Goal: Task Accomplishment & Management: Use online tool/utility

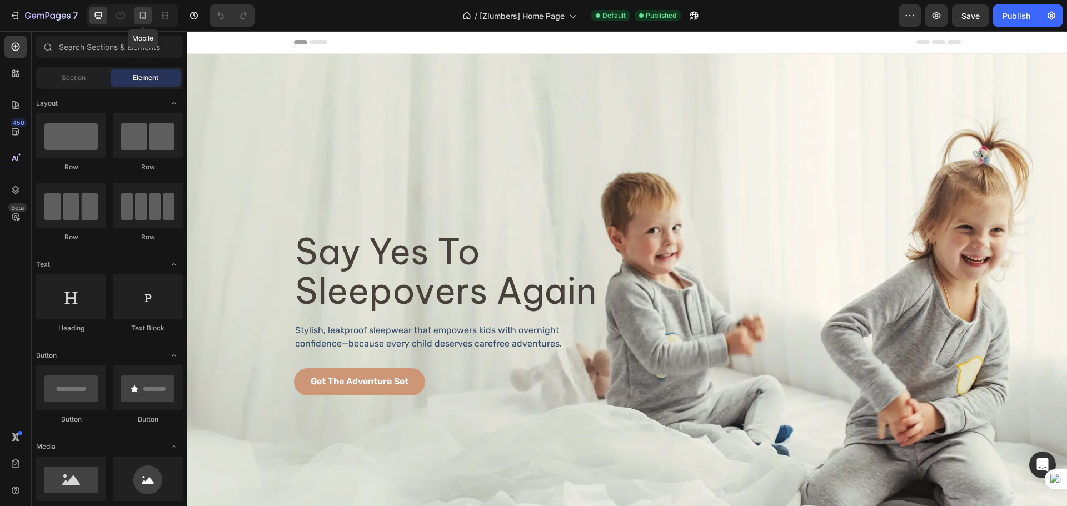
click at [146, 17] on icon at bounding box center [143, 16] width 6 height 8
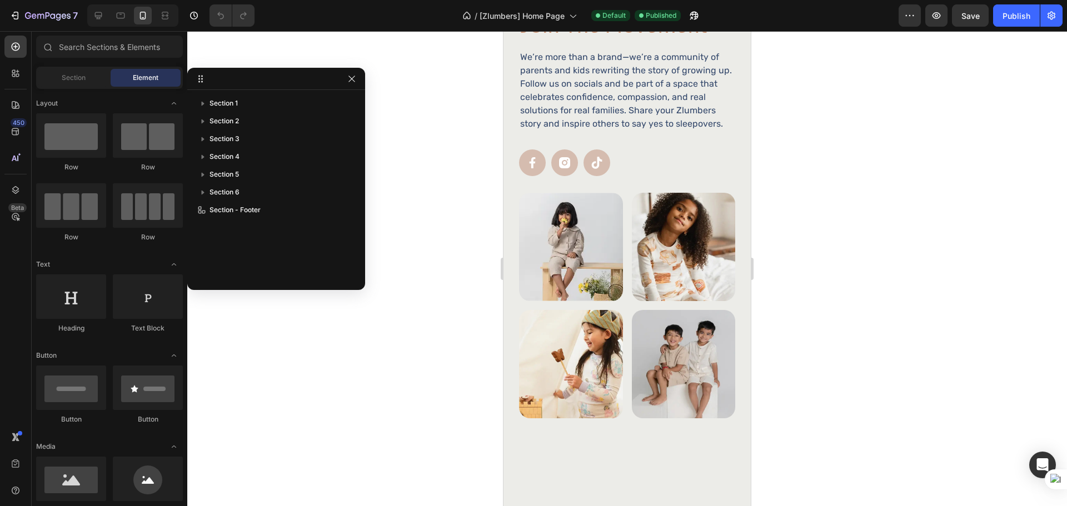
scroll to position [1483, 0]
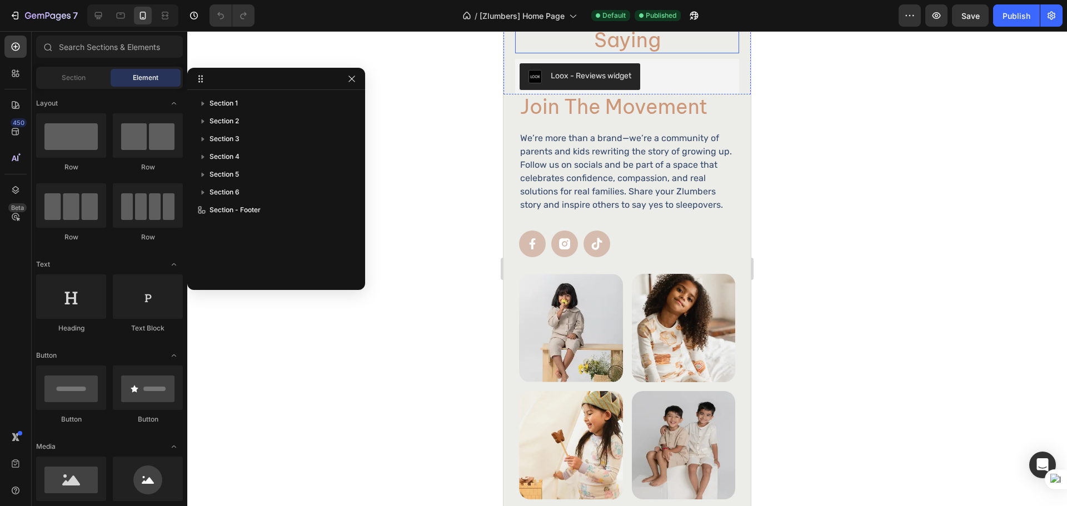
click at [641, 53] on h2 "What Parents Are Saying" at bounding box center [627, 29] width 224 height 48
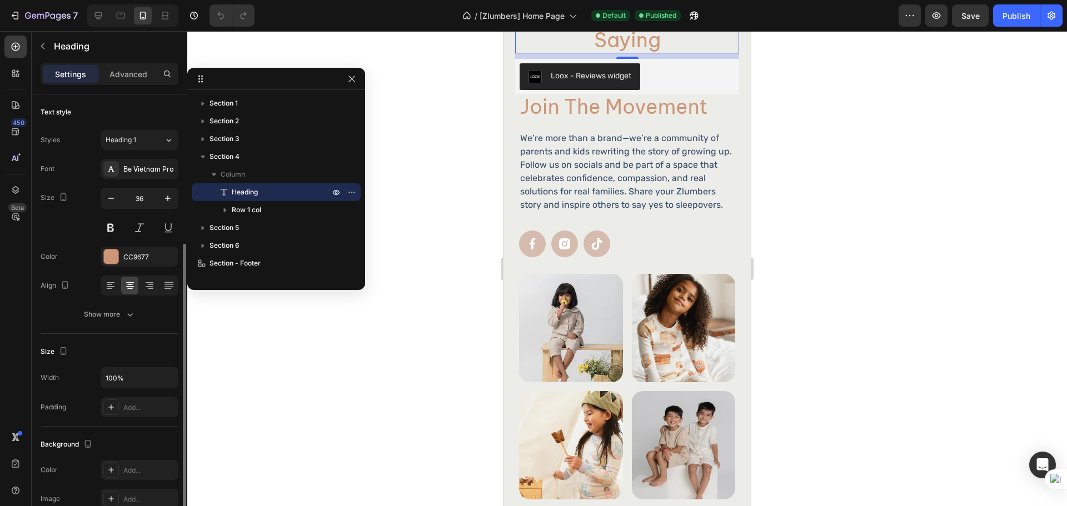
scroll to position [93, 0]
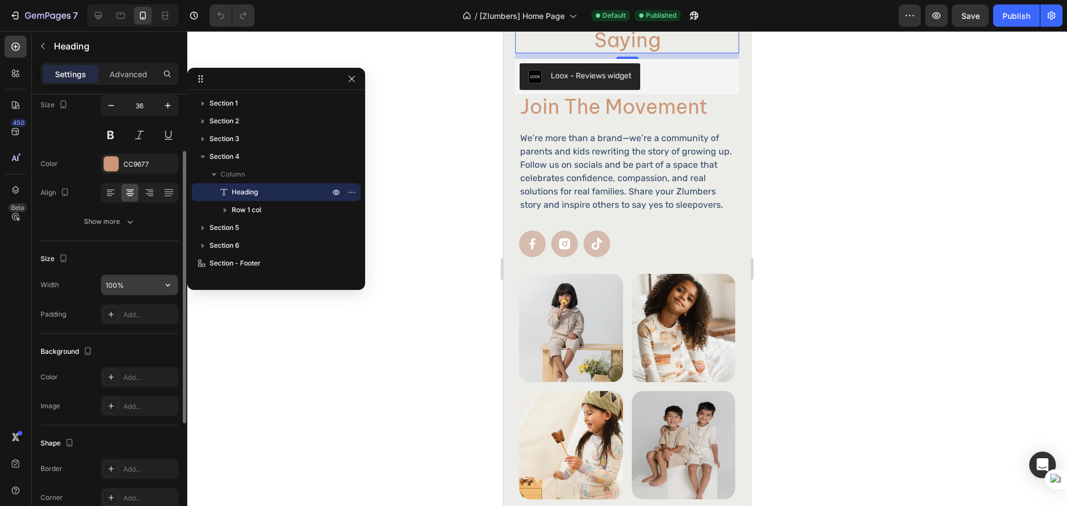
click at [131, 289] on input "100%" at bounding box center [139, 285] width 77 height 20
type input "299"
click at [141, 260] on div "Size" at bounding box center [110, 259] width 138 height 18
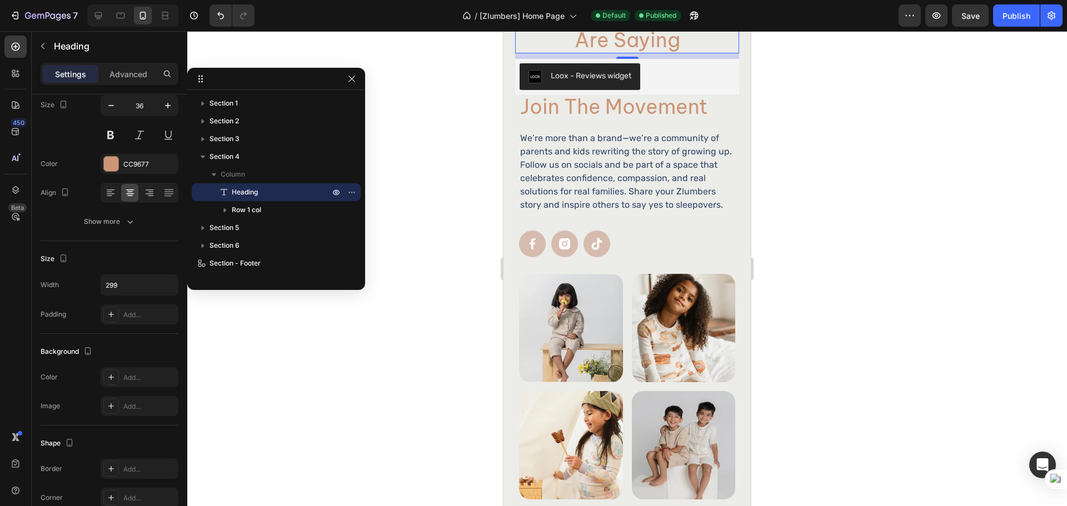
click at [901, 195] on div at bounding box center [627, 268] width 880 height 475
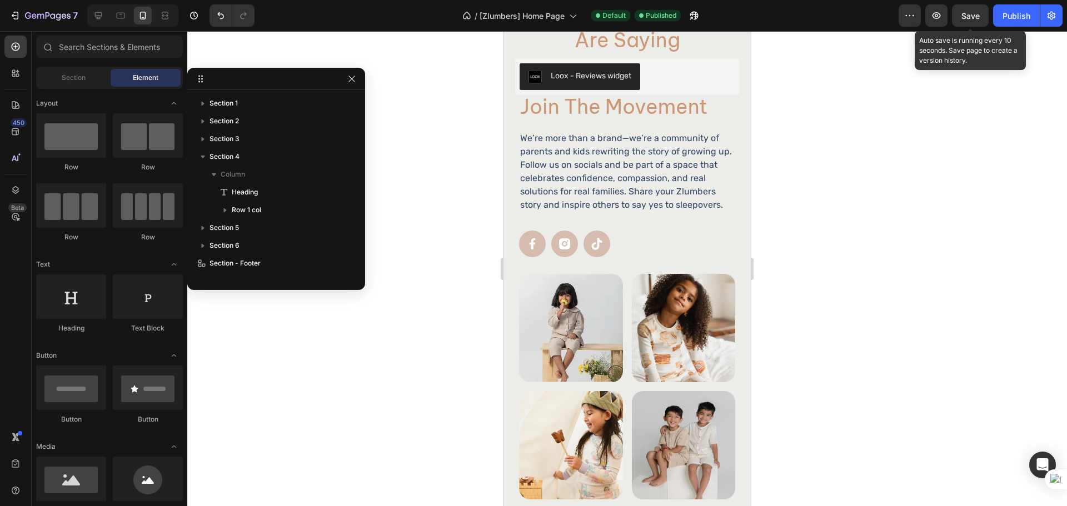
drag, startPoint x: 972, startPoint y: 9, endPoint x: 992, endPoint y: 11, distance: 20.7
click at [972, 8] on button "Save" at bounding box center [970, 15] width 37 height 22
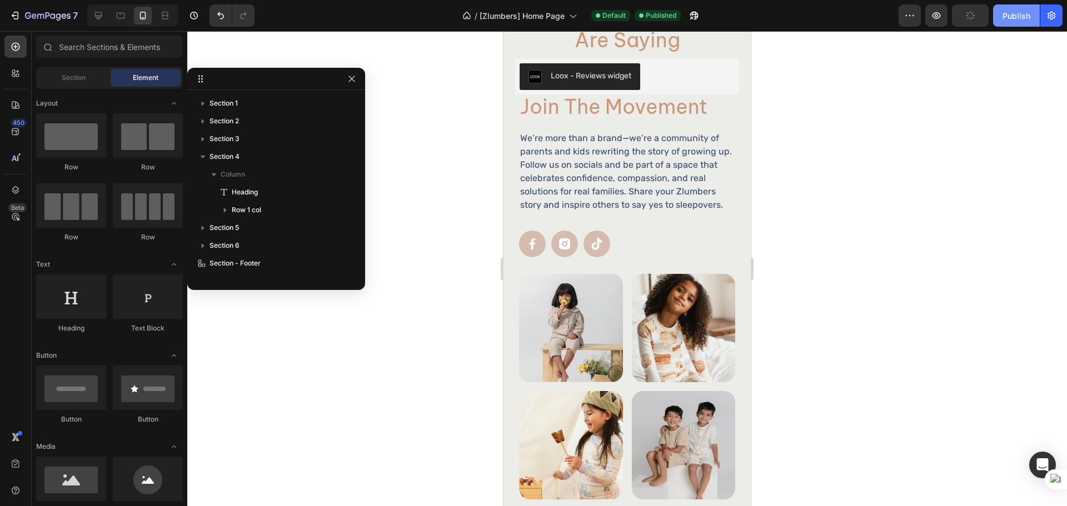
click at [1007, 17] on div "Publish" at bounding box center [1017, 16] width 28 height 12
click at [103, 21] on div at bounding box center [98, 16] width 18 height 18
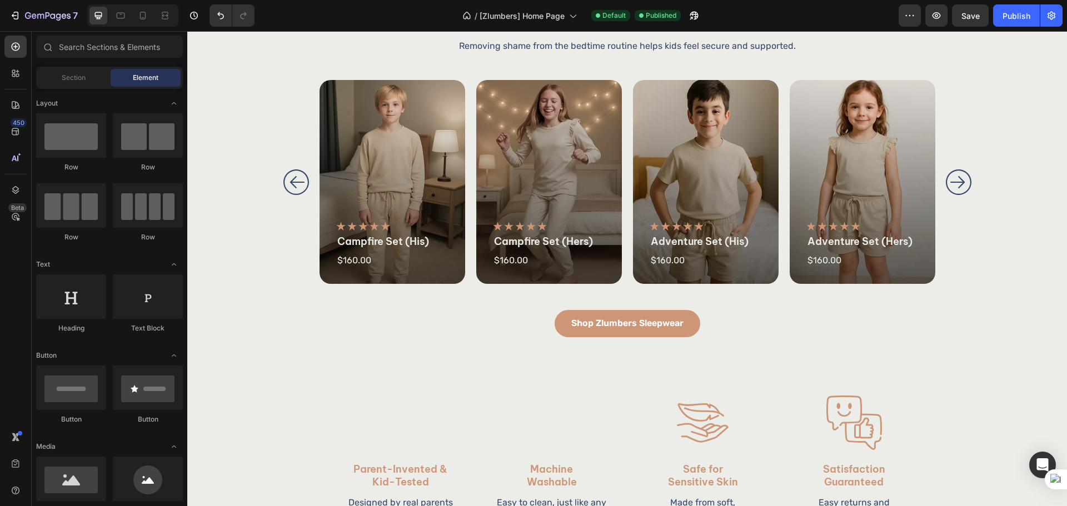
scroll to position [748, 0]
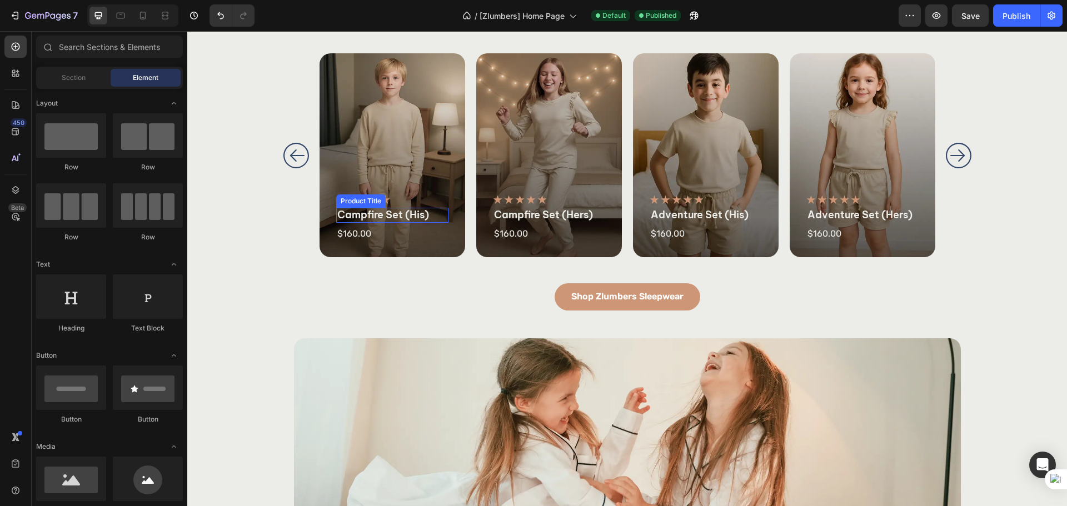
click at [412, 212] on h2 "campfire set (his)" at bounding box center [392, 215] width 112 height 15
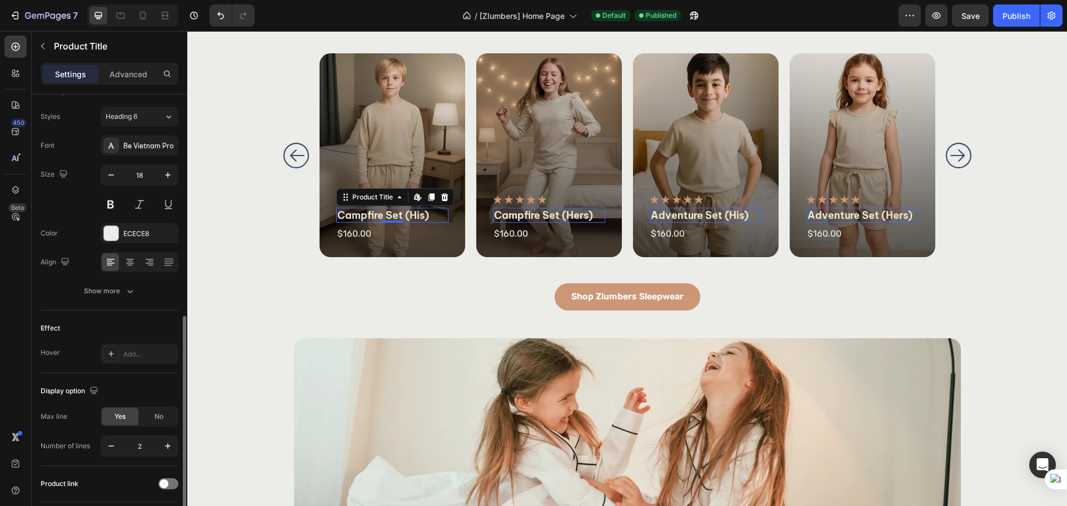
scroll to position [186, 0]
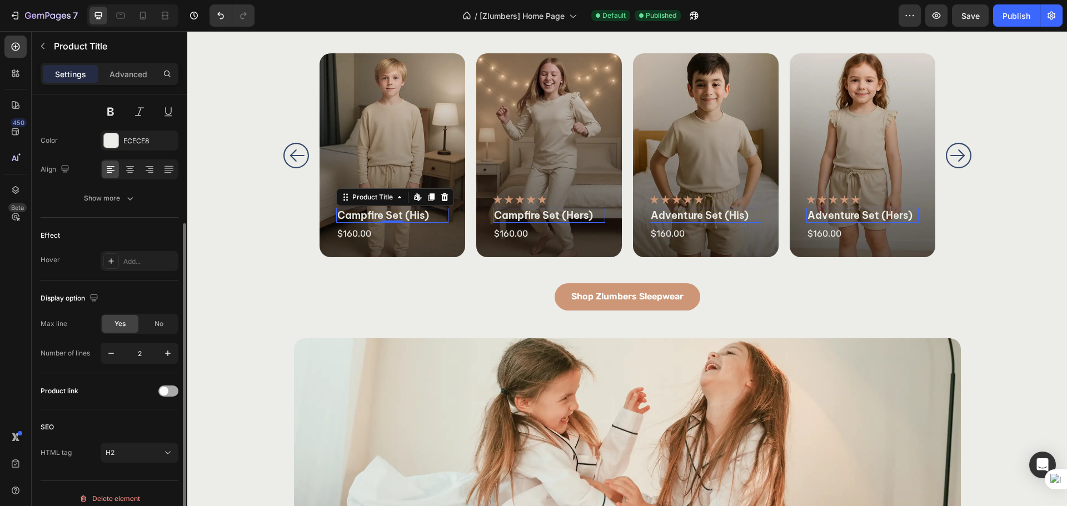
click at [171, 394] on div at bounding box center [168, 391] width 20 height 11
click at [118, 395] on div "Product link" at bounding box center [110, 391] width 138 height 18
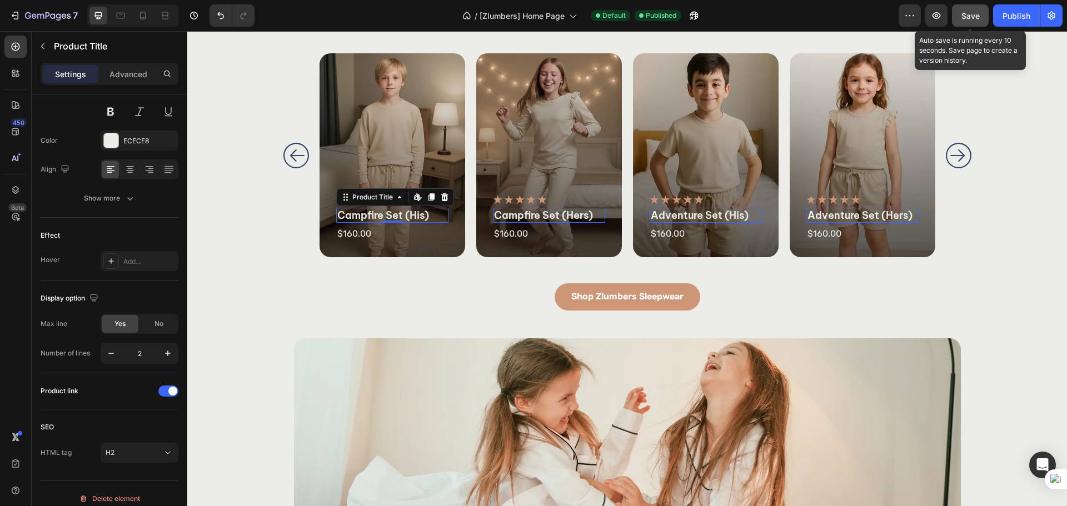
drag, startPoint x: 971, startPoint y: 20, endPoint x: 988, endPoint y: 19, distance: 16.7
click at [971, 20] on span "Save" at bounding box center [971, 15] width 18 height 9
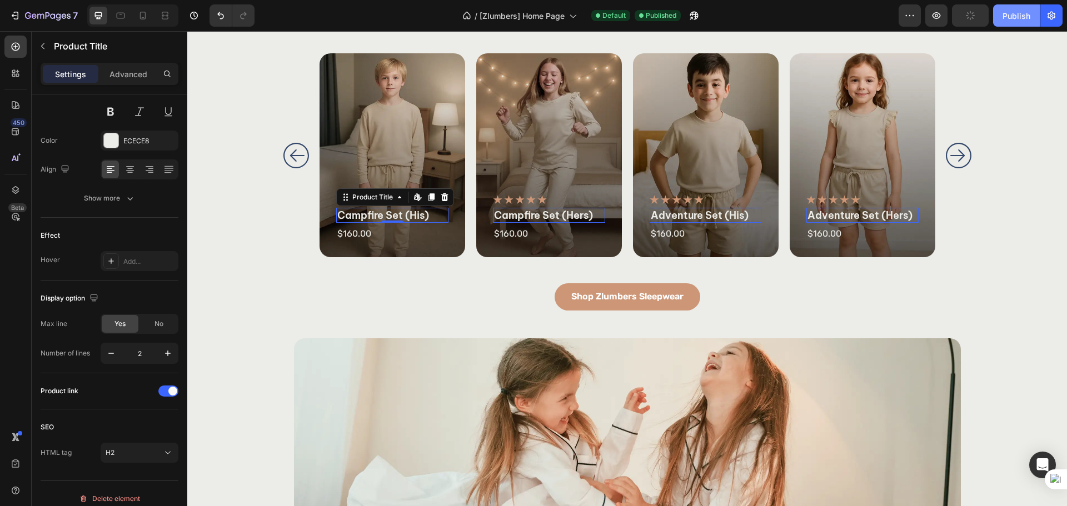
click at [1021, 17] on div "Publish" at bounding box center [1017, 16] width 28 height 12
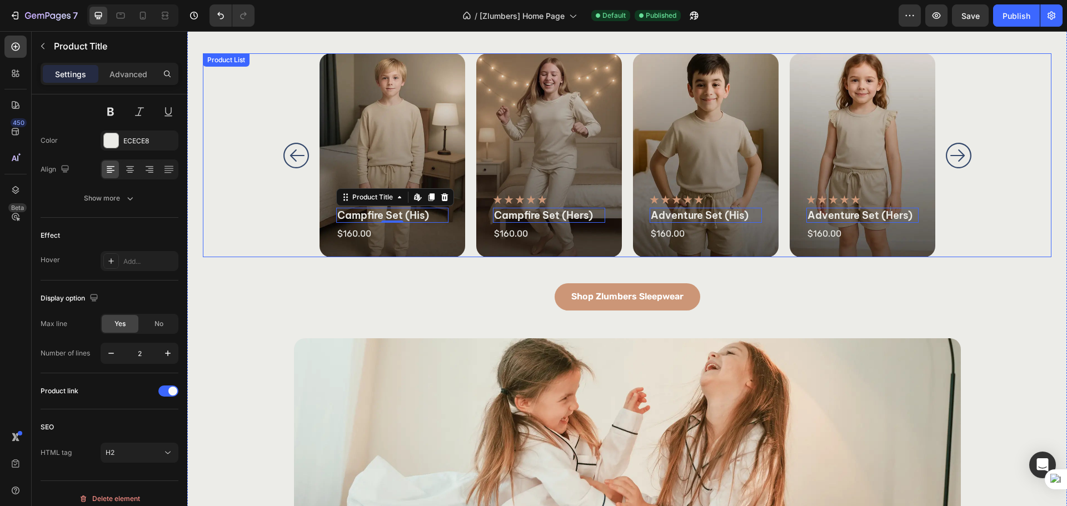
click at [937, 201] on div "Product Images Icon Icon Icon Icon Icon Icon List campfire set (his) Product Ti…" at bounding box center [628, 155] width 694 height 204
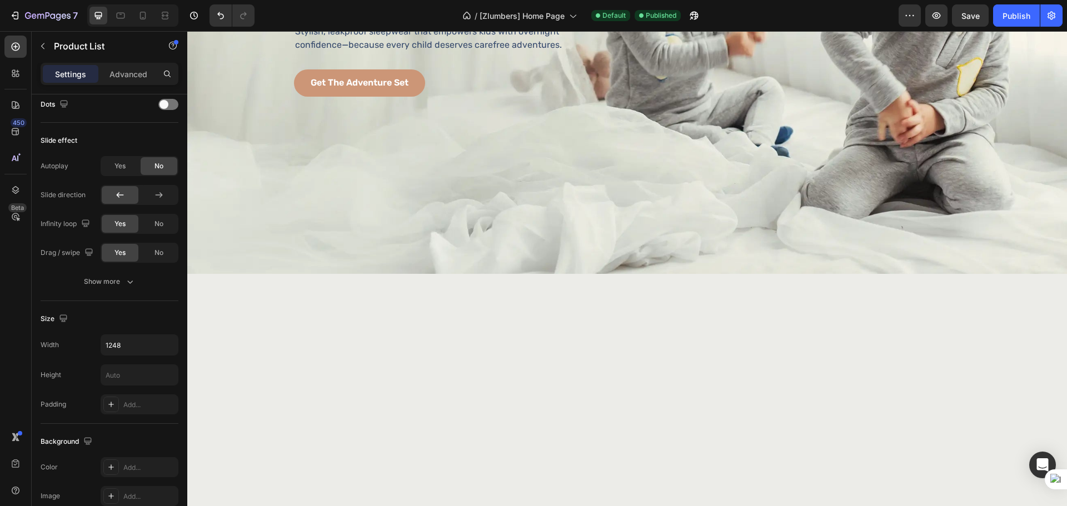
scroll to position [0, 0]
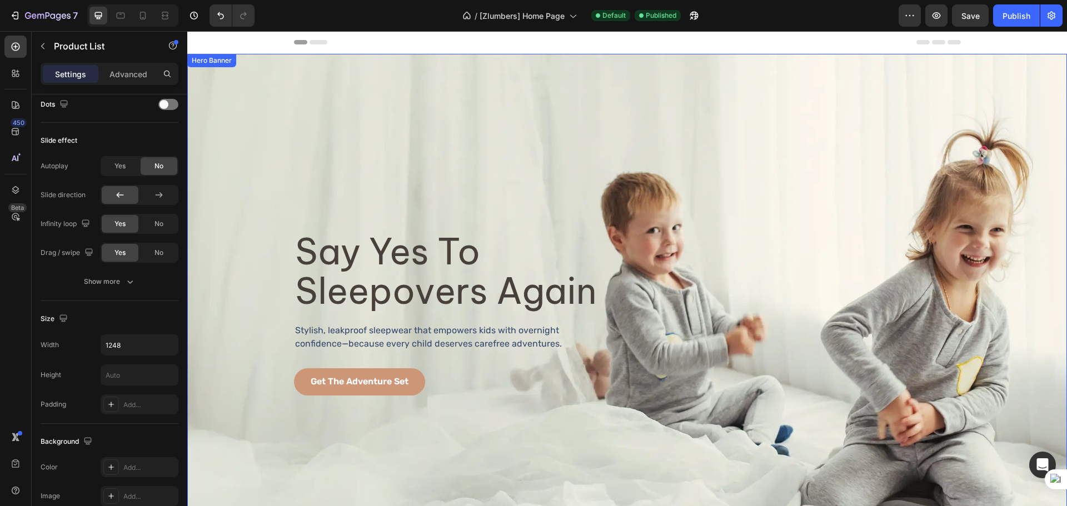
click at [454, 80] on div "Background Image" at bounding box center [627, 313] width 880 height 519
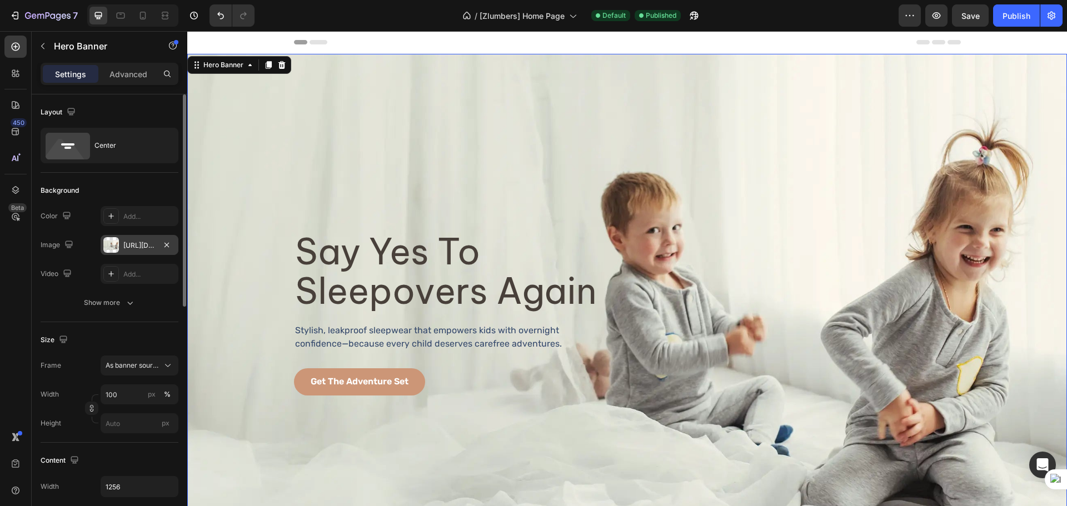
click at [127, 250] on div "https://cdn.shopify.com/s/files/1/0665/8785/2961/files/gempages_579984927471174…" at bounding box center [139, 246] width 32 height 10
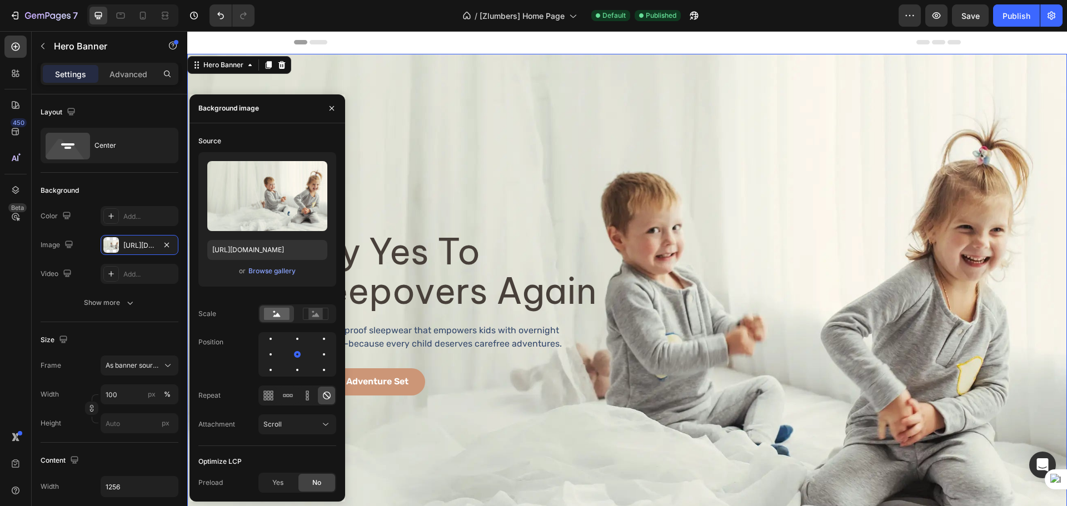
scroll to position [93, 0]
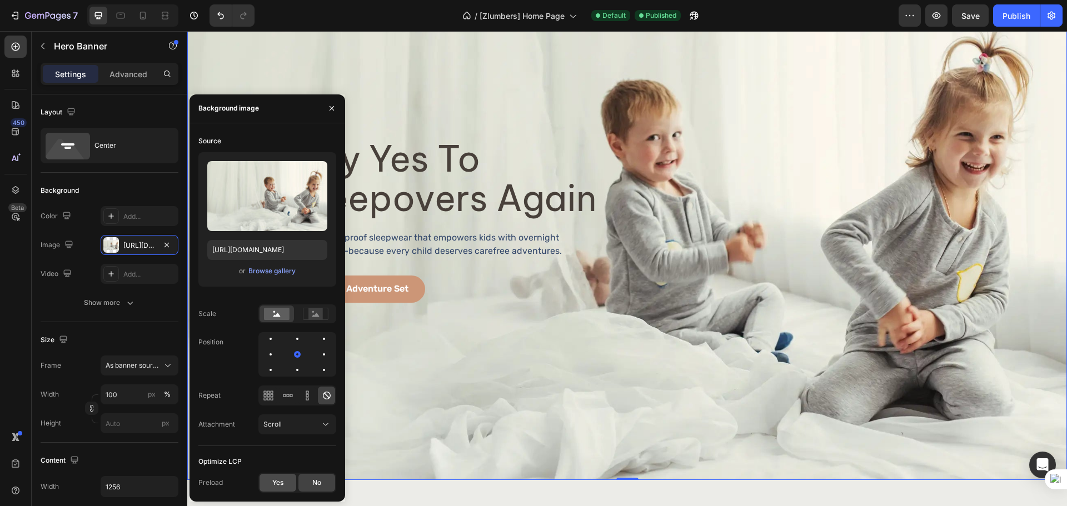
click at [279, 486] on span "Yes" at bounding box center [277, 483] width 11 height 10
click at [1, 322] on div "450 Beta" at bounding box center [16, 268] width 32 height 475
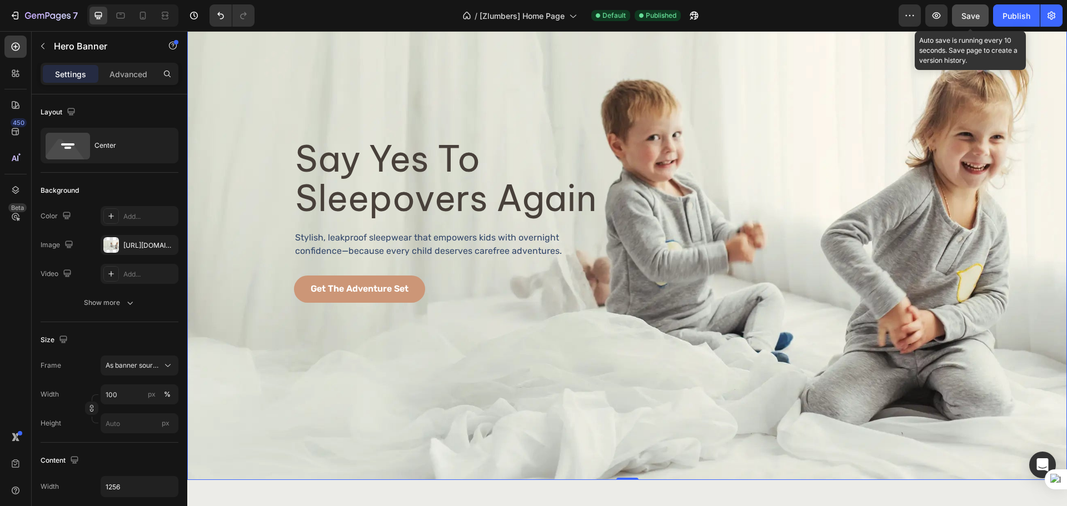
click at [979, 19] on span "Save" at bounding box center [971, 15] width 18 height 9
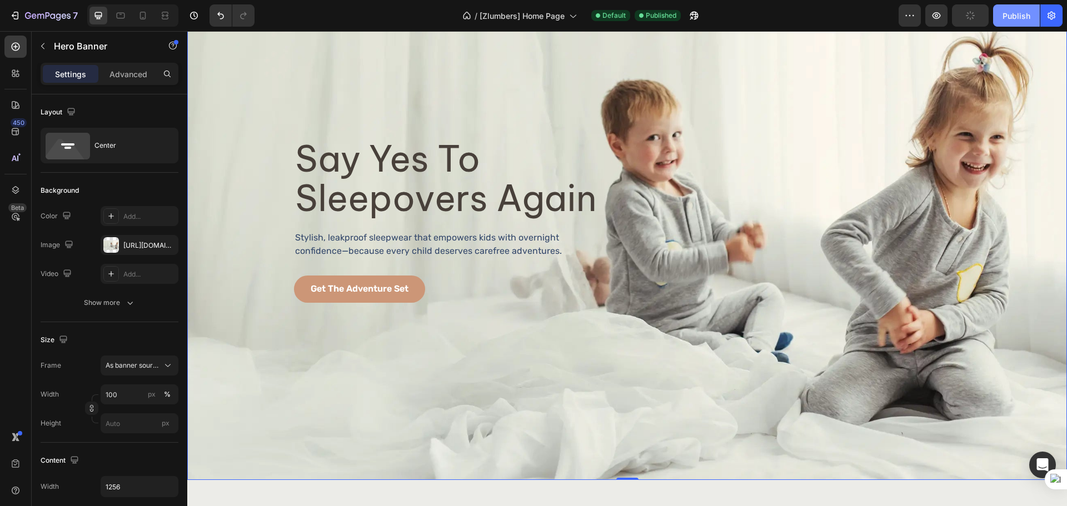
click at [1009, 23] on button "Publish" at bounding box center [1016, 15] width 47 height 22
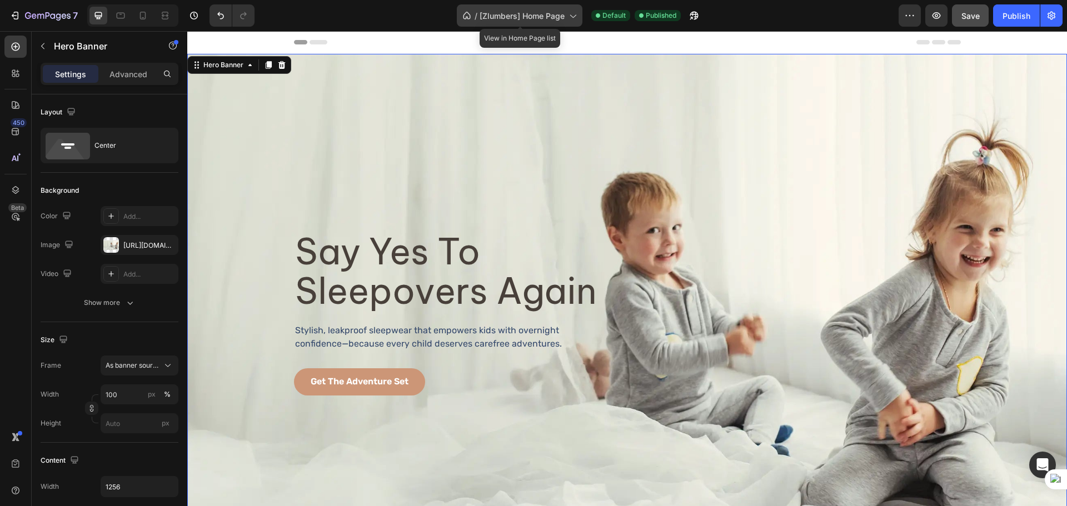
click at [544, 23] on div "/ [Zlumbers] Home Page" at bounding box center [520, 15] width 126 height 22
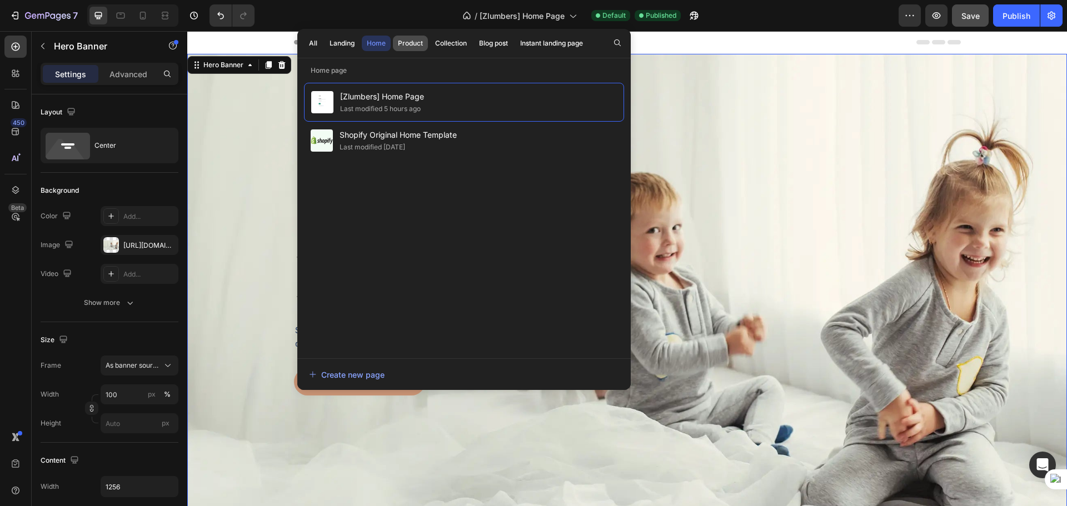
click at [403, 48] on div "Product" at bounding box center [410, 43] width 25 height 10
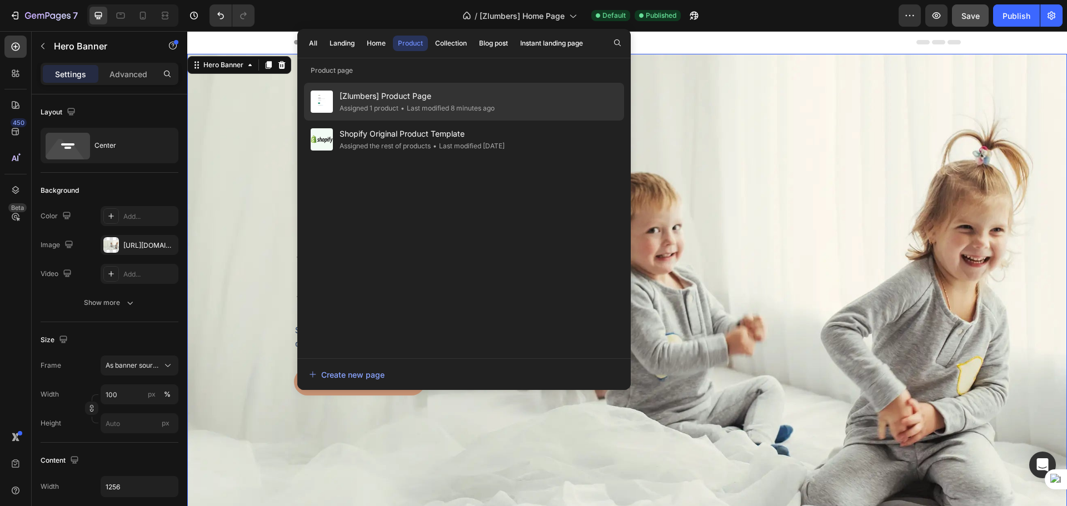
click at [501, 121] on div "[Zlumbers] Product Page Assigned 1 product • Last modified 8 minutes ago" at bounding box center [464, 140] width 320 height 38
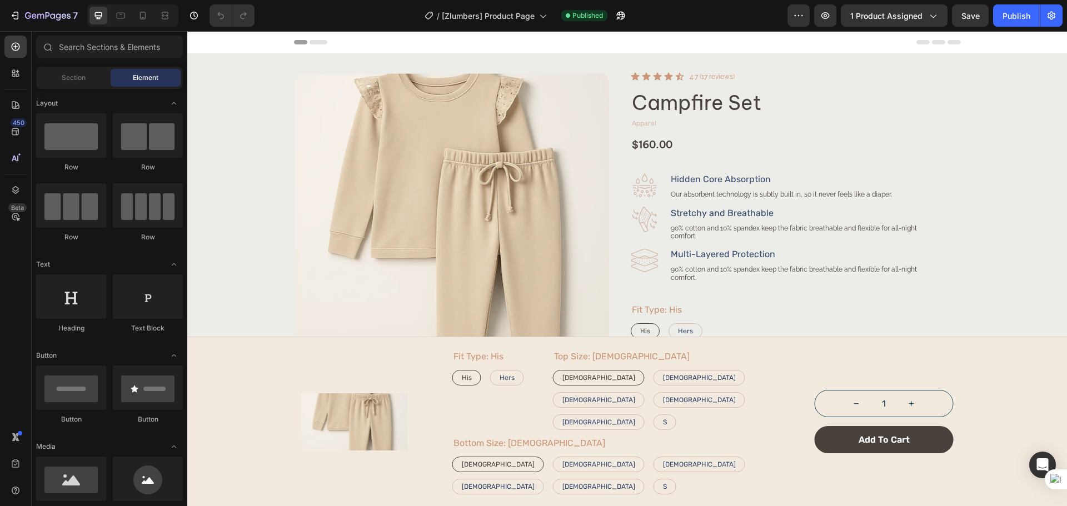
radio input "false"
click at [404, 134] on img at bounding box center [452, 233] width 315 height 322
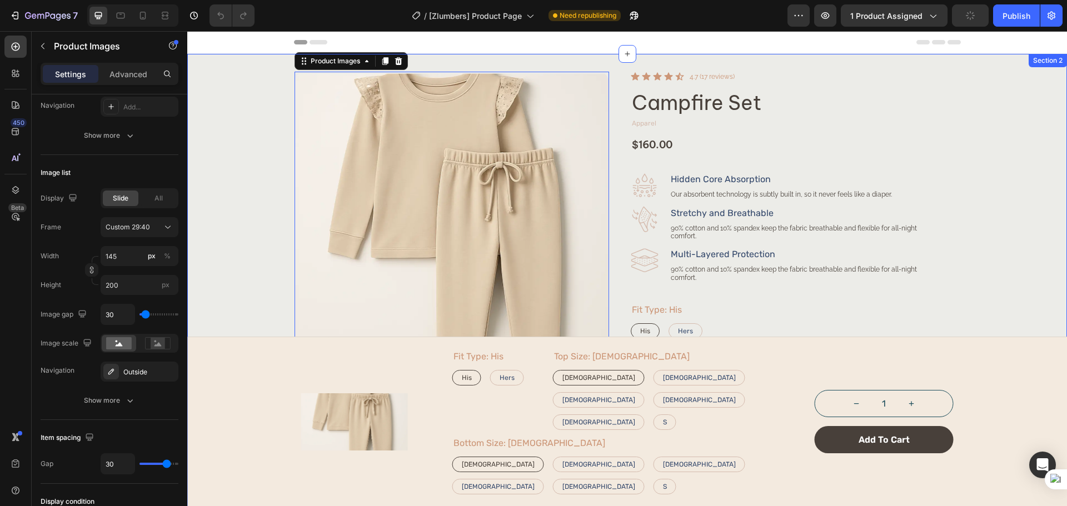
click at [249, 104] on div "Product Images 0 Icon Icon Icon Icon Icon Icon List 4.7 (17 reviews) Text Block…" at bounding box center [627, 410] width 849 height 676
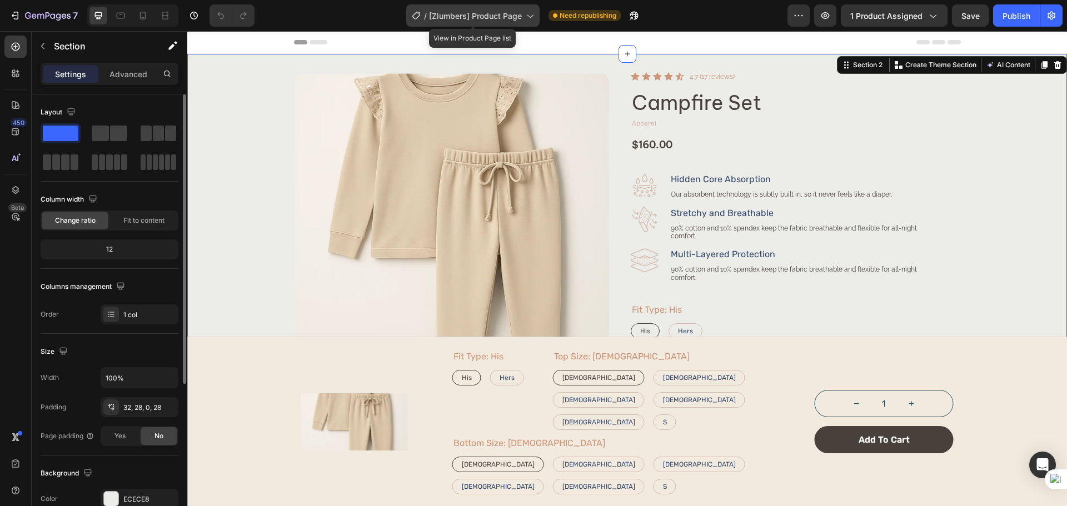
click at [476, 17] on span "[Zlumbers] Product Page" at bounding box center [475, 16] width 93 height 12
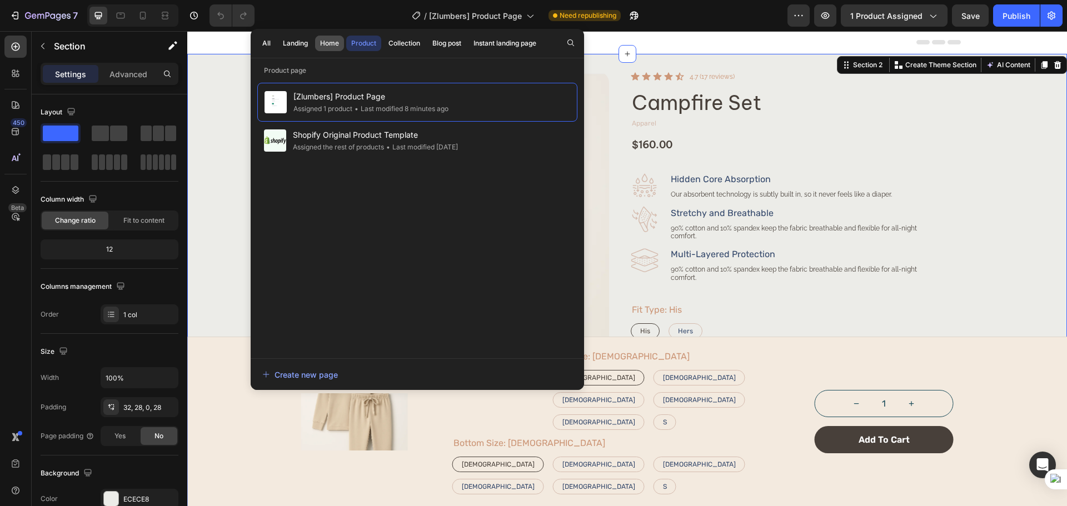
click at [339, 42] on div "Home" at bounding box center [329, 43] width 19 height 10
click at [290, 38] on button "Landing" at bounding box center [295, 44] width 35 height 16
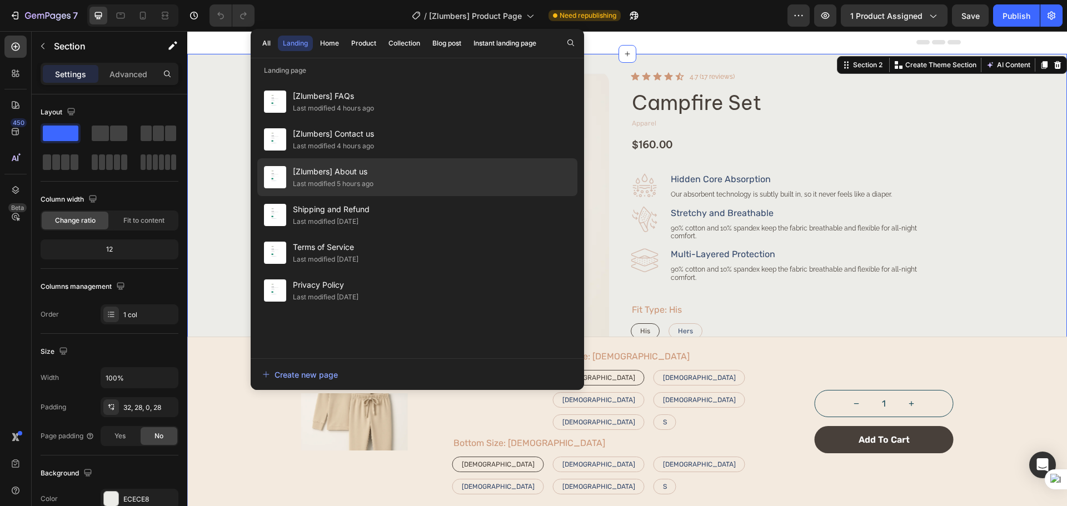
click at [421, 196] on div "[Zlumbers] About us Last modified 5 hours ago" at bounding box center [417, 215] width 320 height 38
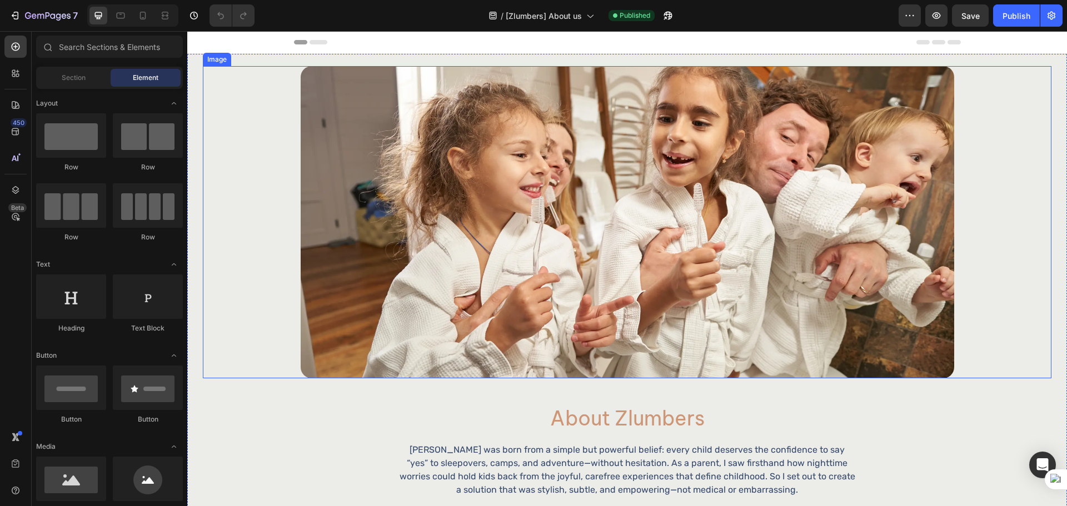
click at [379, 175] on img at bounding box center [628, 222] width 654 height 312
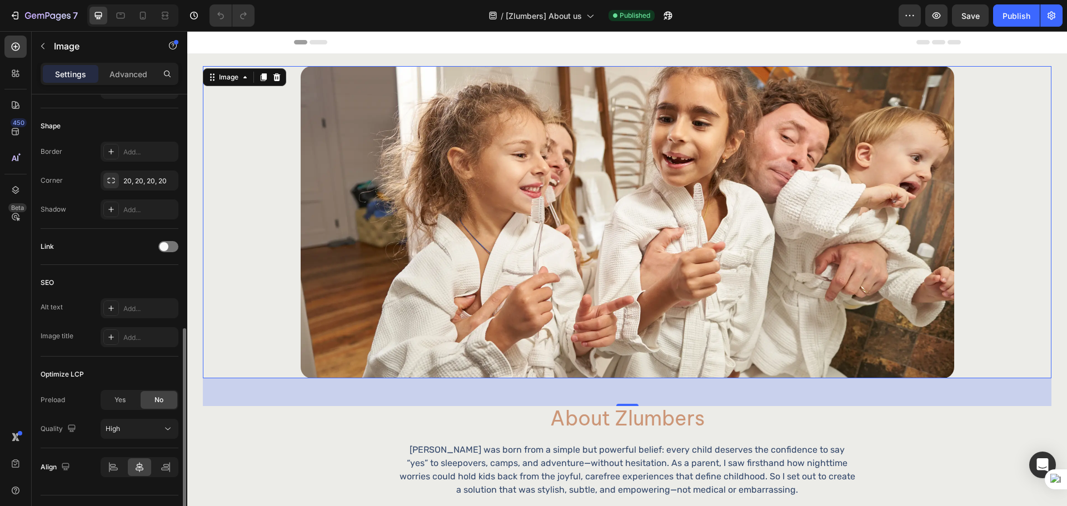
scroll to position [396, 0]
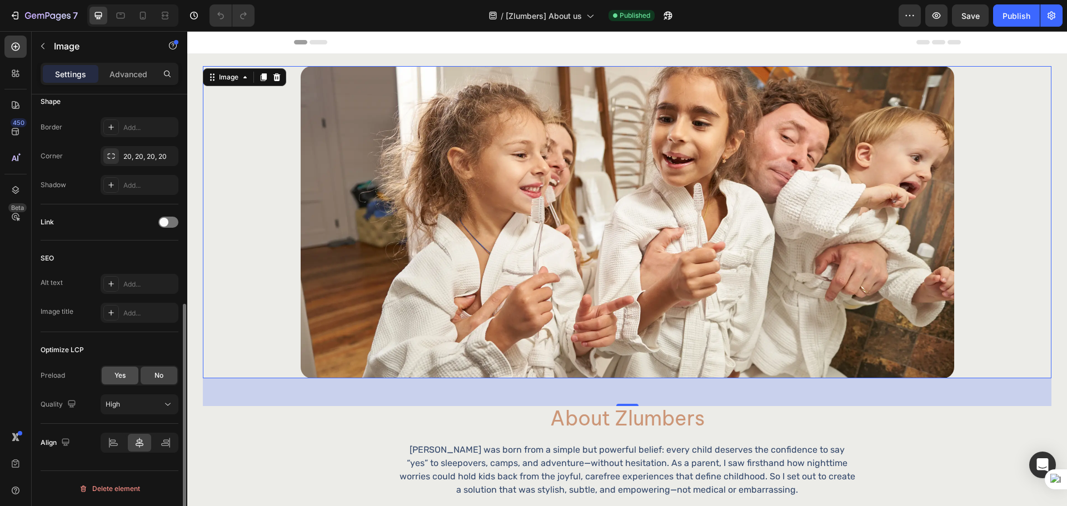
click at [121, 380] on span "Yes" at bounding box center [120, 376] width 11 height 10
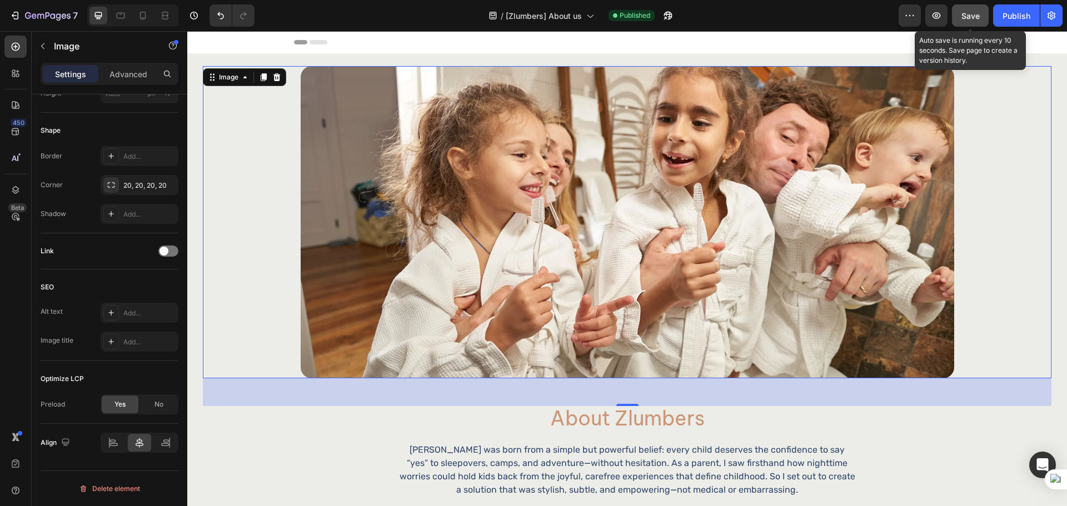
click at [981, 16] on button "Save" at bounding box center [970, 15] width 37 height 22
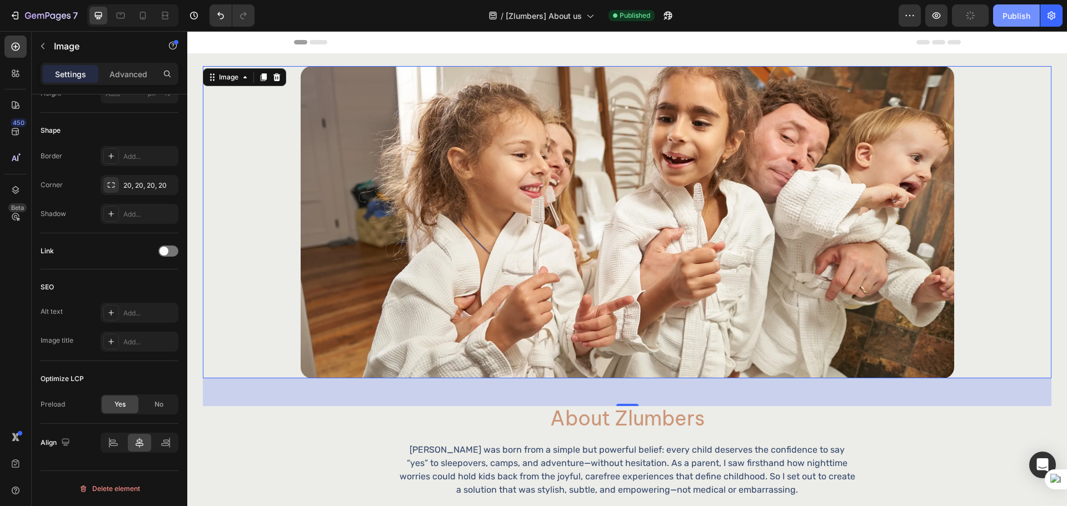
click at [1018, 17] on div "Publish" at bounding box center [1017, 16] width 28 height 12
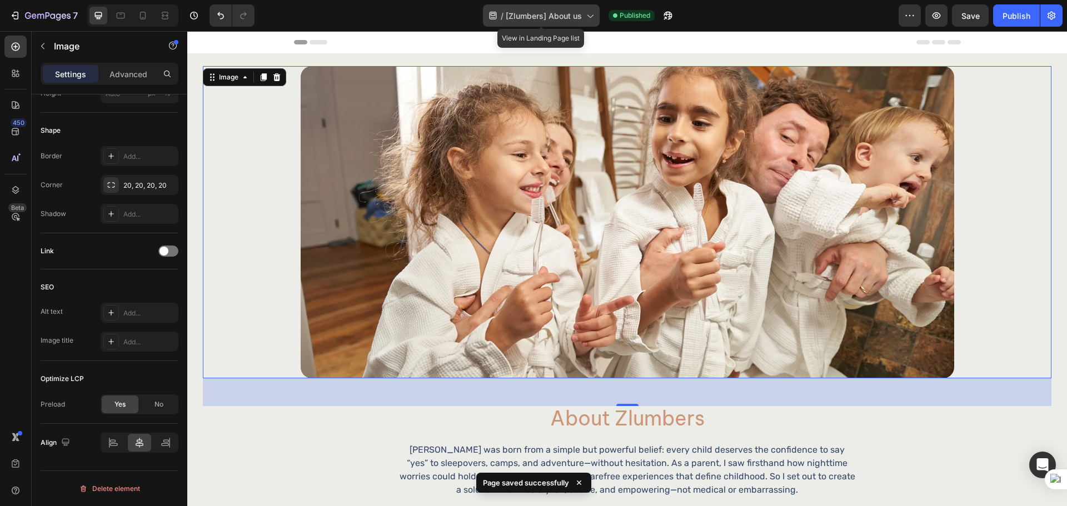
click at [555, 24] on div "/ [Zlumbers] About us" at bounding box center [541, 15] width 117 height 22
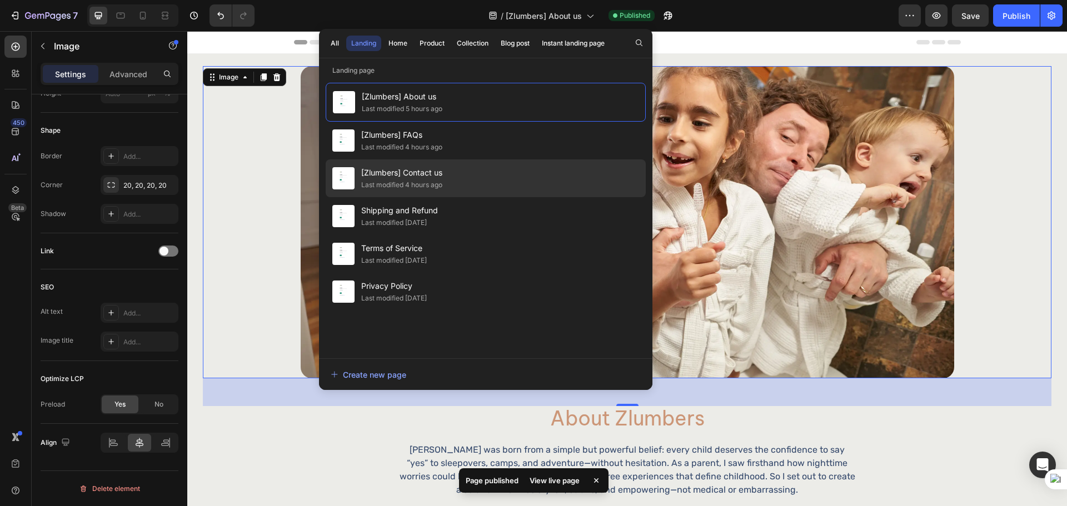
click at [456, 197] on div "[Zlumbers] Contact us Last modified 4 hours ago" at bounding box center [486, 216] width 320 height 38
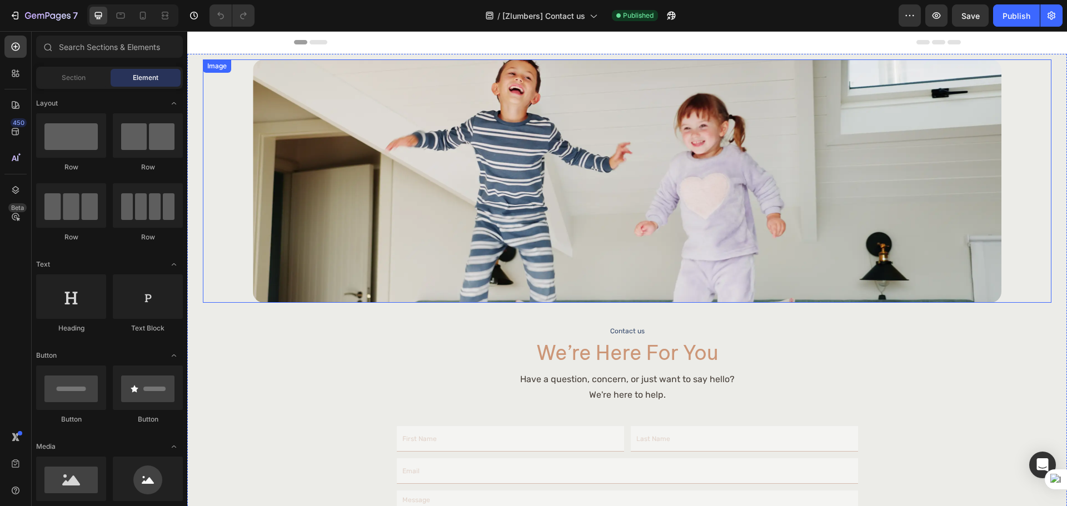
click at [473, 170] on img at bounding box center [627, 180] width 749 height 243
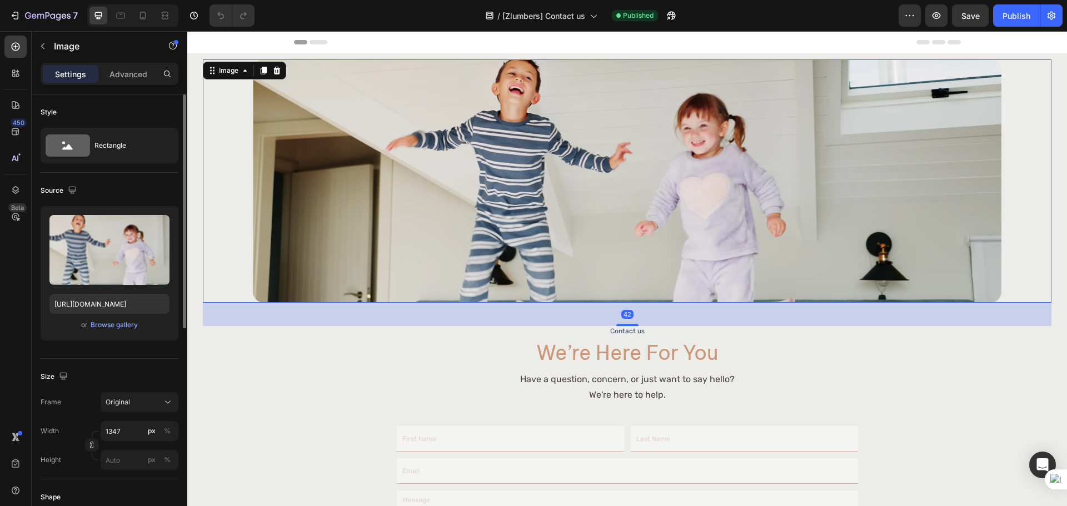
scroll to position [396, 0]
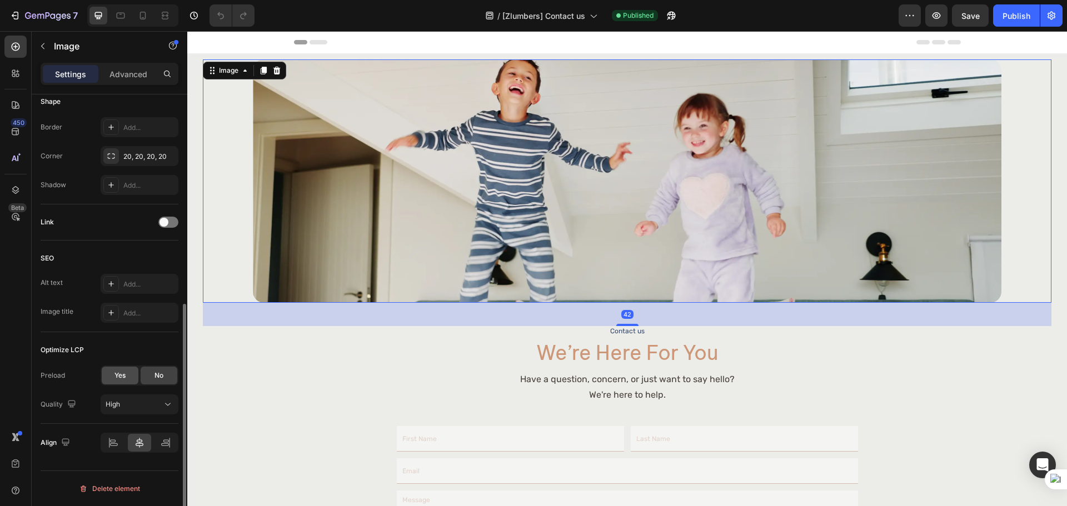
click at [124, 384] on div "Yes" at bounding box center [120, 376] width 37 height 18
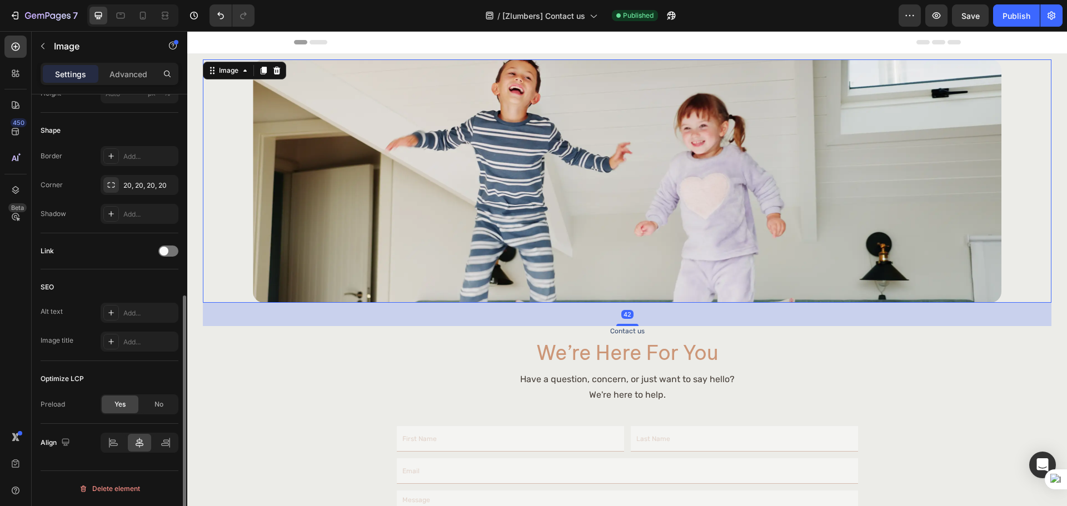
scroll to position [367, 0]
drag, startPoint x: 133, startPoint y: 362, endPoint x: 121, endPoint y: 285, distance: 78.3
click at [133, 362] on div "Optimize LCP Preload Yes No" at bounding box center [110, 392] width 138 height 63
click at [965, 8] on button "Save" at bounding box center [970, 15] width 37 height 22
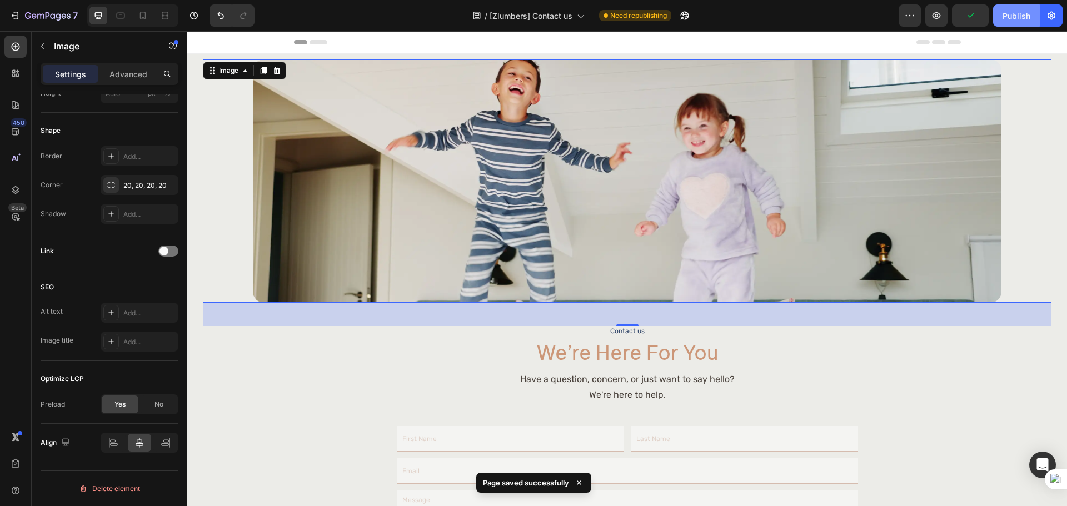
click at [1017, 19] on div "Publish" at bounding box center [1017, 16] width 28 height 12
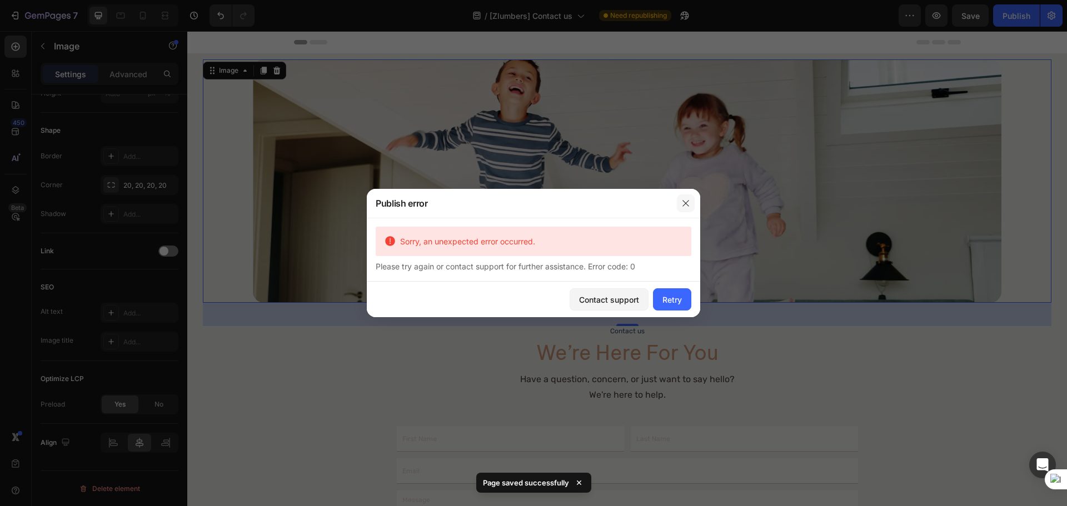
click at [693, 204] on button "button" at bounding box center [686, 204] width 18 height 18
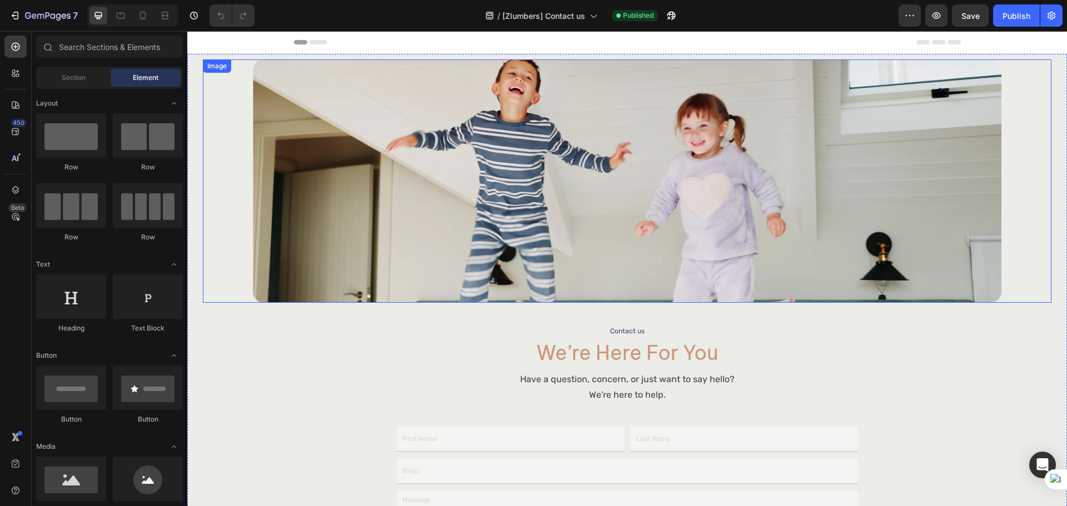
click at [849, 190] on img at bounding box center [627, 180] width 749 height 243
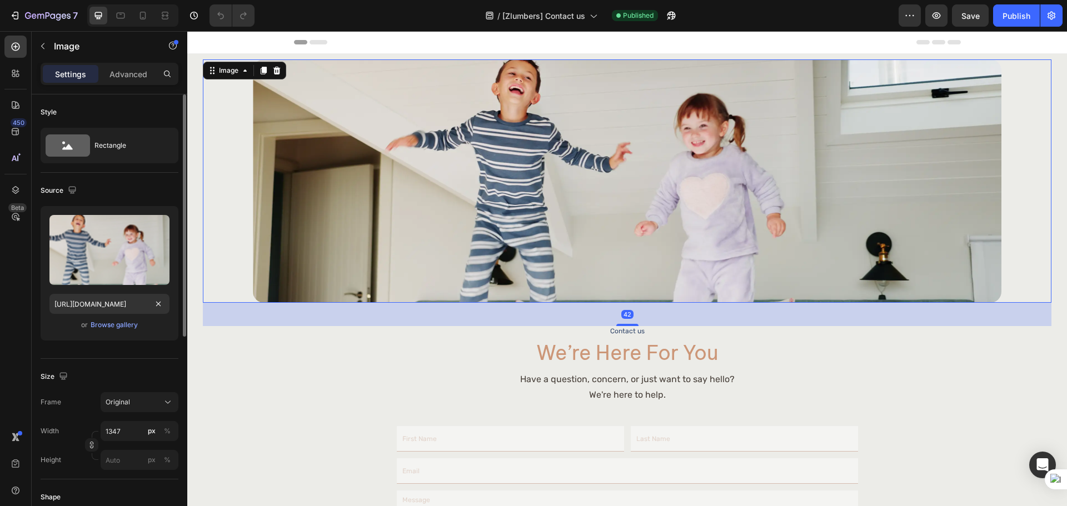
scroll to position [367, 0]
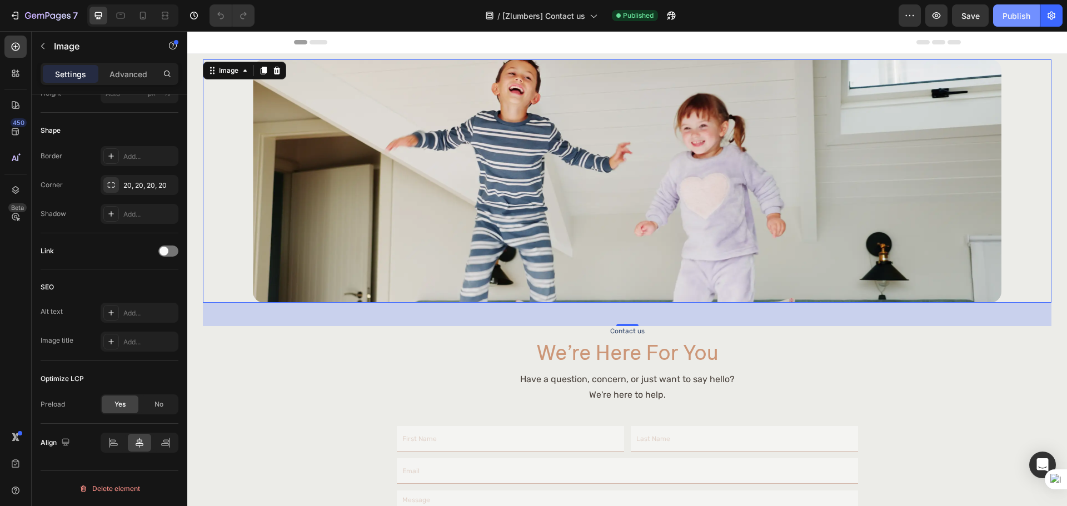
click at [1020, 13] on div "Publish" at bounding box center [1017, 16] width 28 height 12
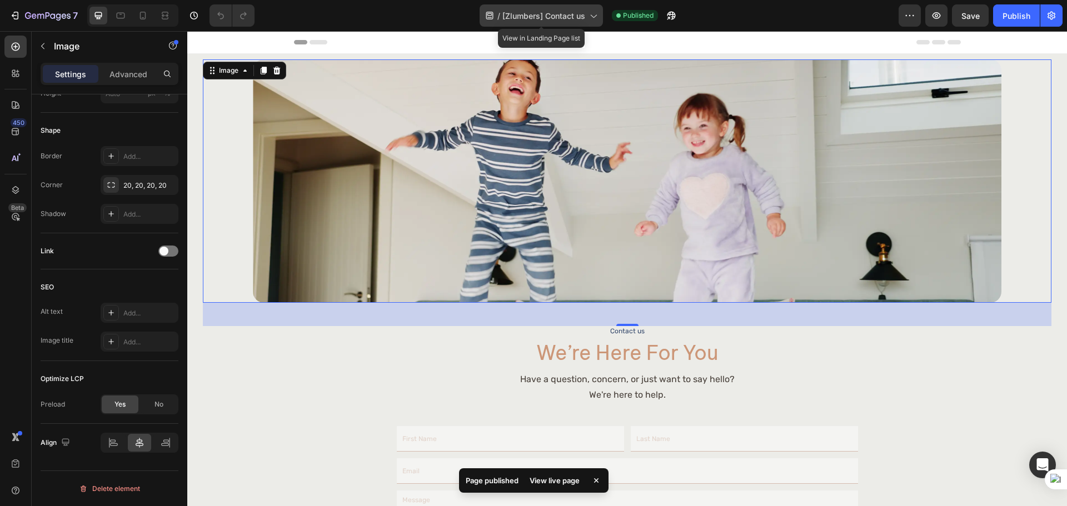
click at [558, 21] on span "[Zlumbers] Contact us" at bounding box center [544, 16] width 83 height 12
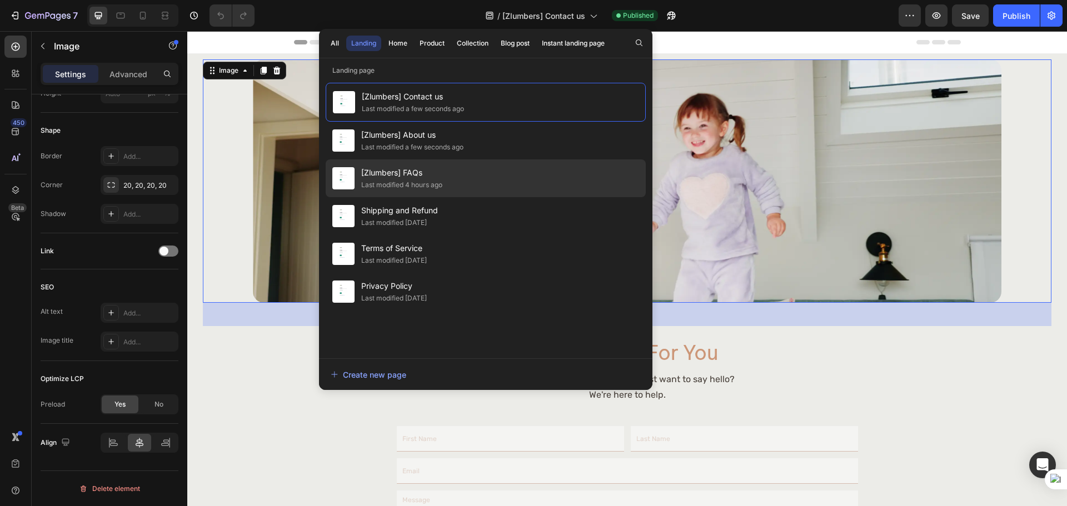
click at [455, 197] on div "[Zlumbers] FAQs Last modified 4 hours ago" at bounding box center [486, 216] width 320 height 38
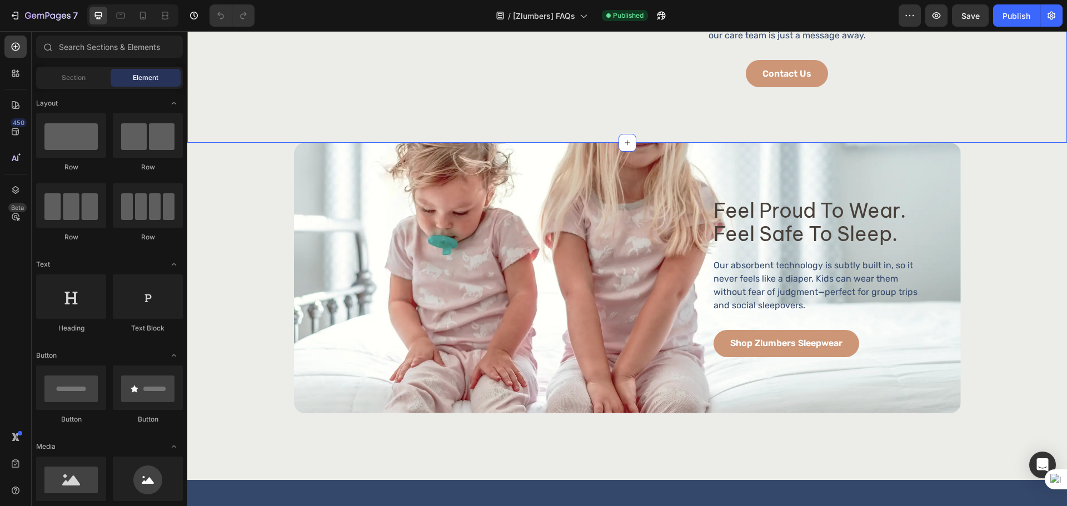
scroll to position [834, 0]
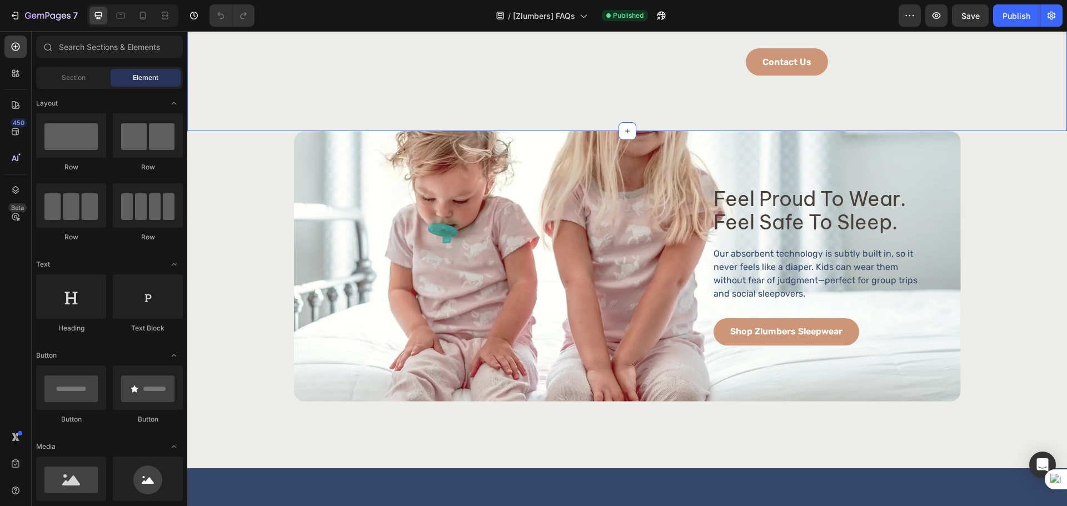
click at [449, 14] on img at bounding box center [455, 14] width 317 height 0
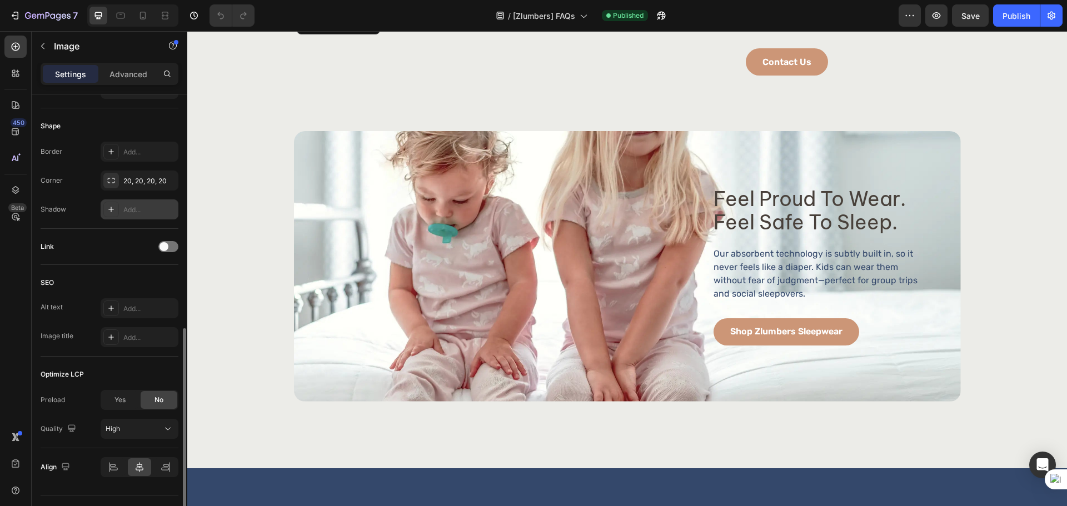
scroll to position [396, 0]
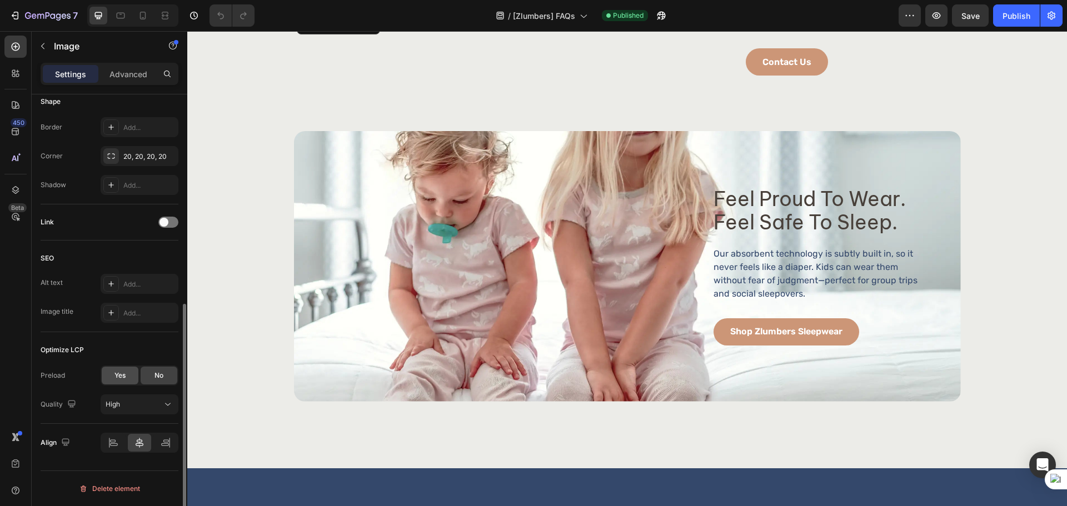
click at [122, 375] on span "Yes" at bounding box center [120, 376] width 11 height 10
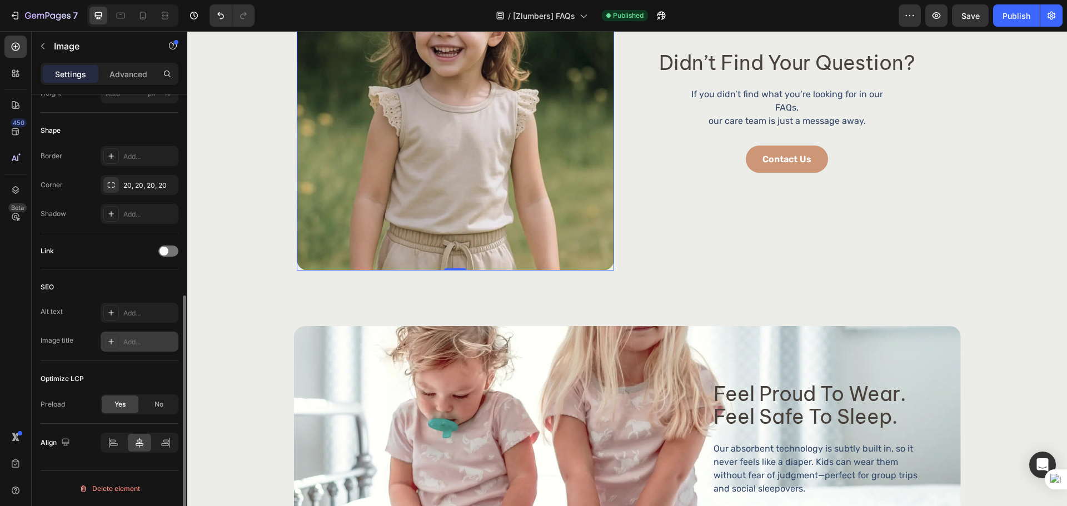
click at [145, 341] on div "Add..." at bounding box center [149, 342] width 52 height 10
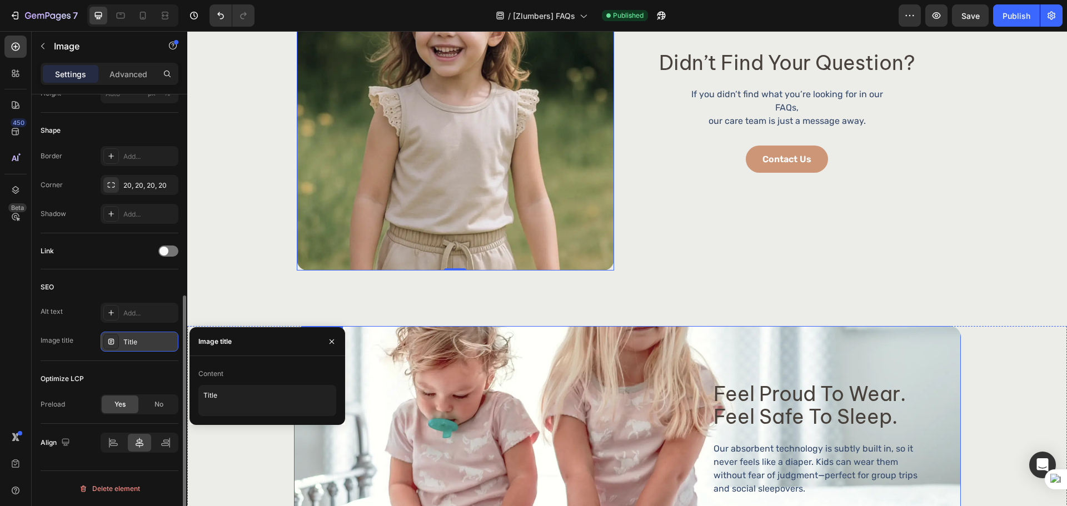
click at [562, 332] on div "Background Image" at bounding box center [627, 461] width 667 height 271
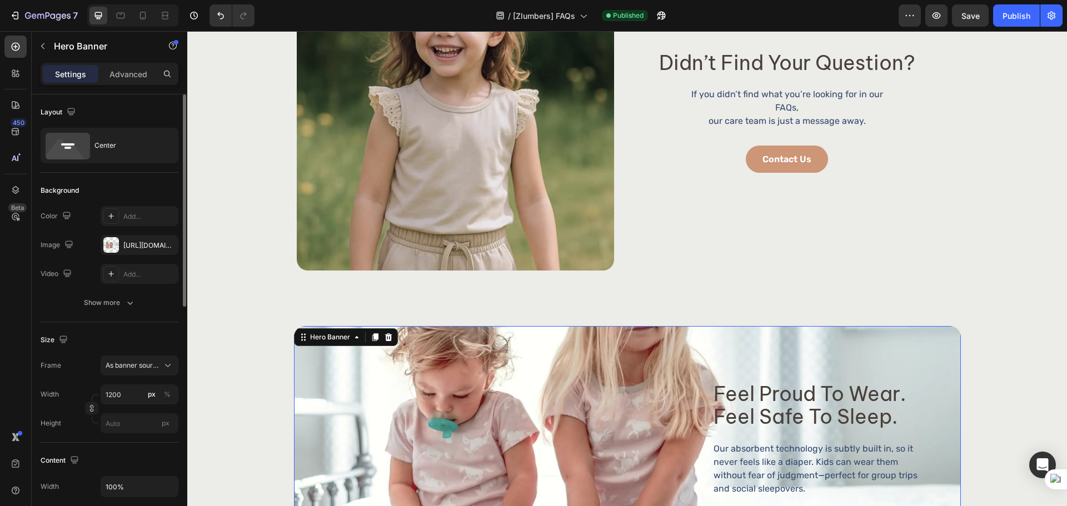
scroll to position [464, 0]
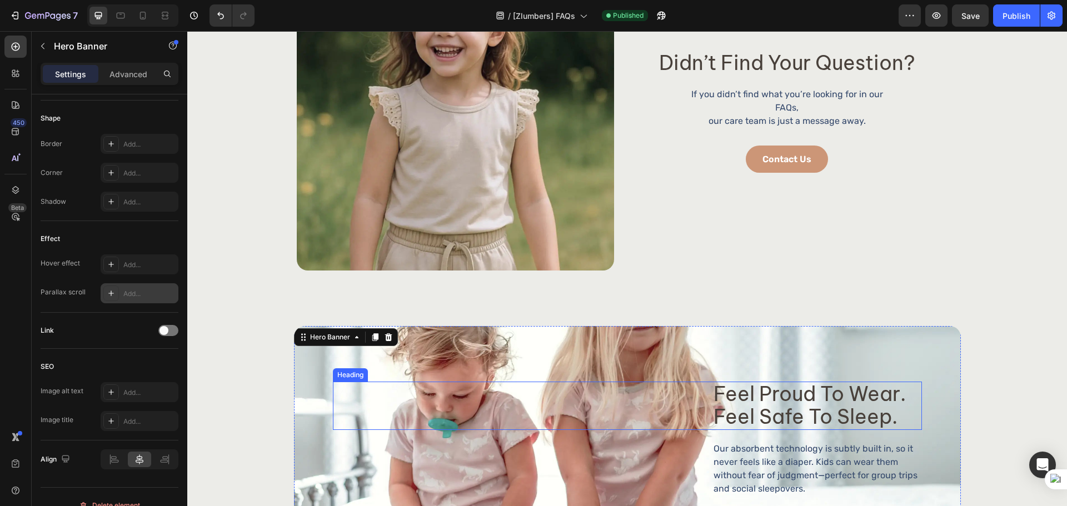
click at [494, 405] on div "feel proud to wear. feel safe to sleep." at bounding box center [627, 406] width 589 height 48
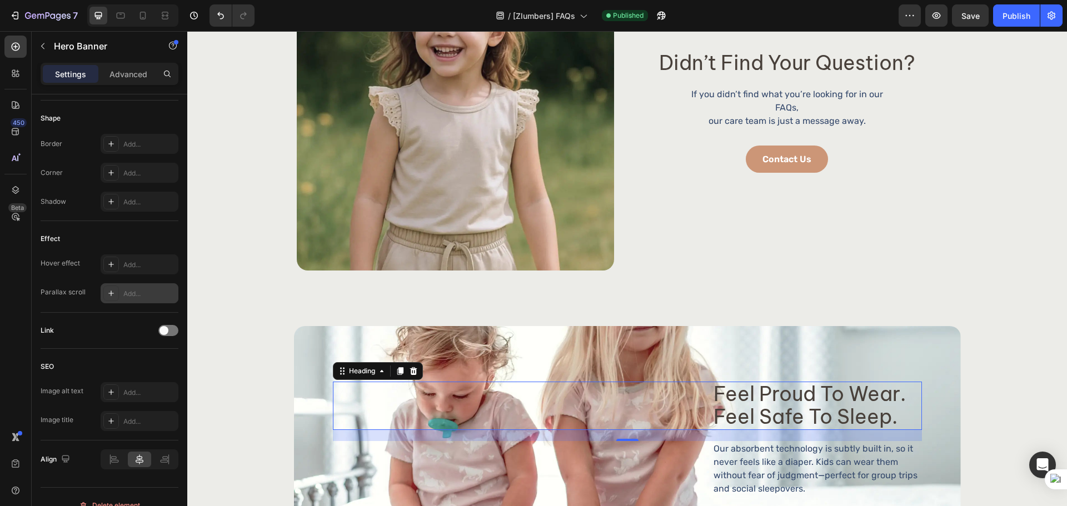
scroll to position [0, 0]
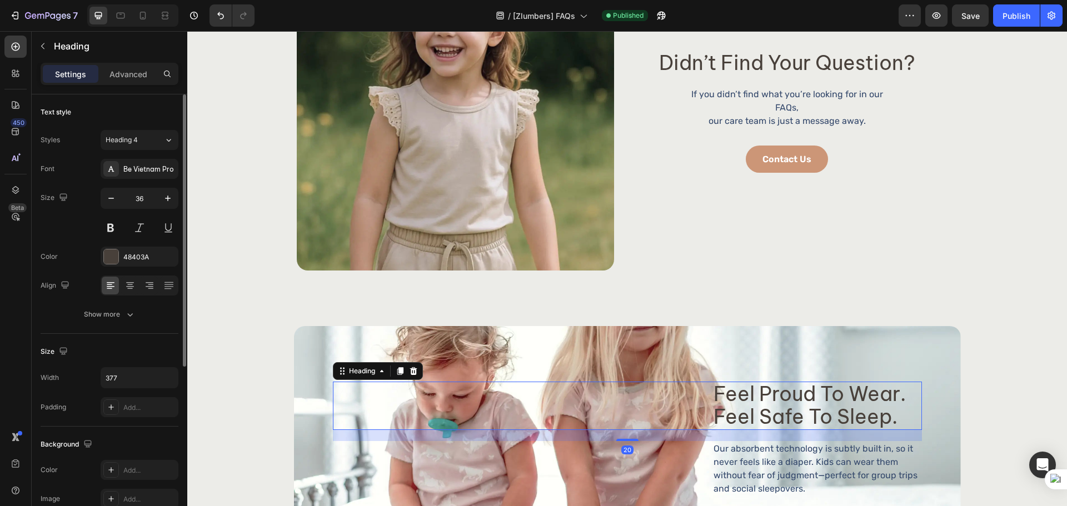
click at [485, 366] on div "Background Image" at bounding box center [627, 461] width 667 height 271
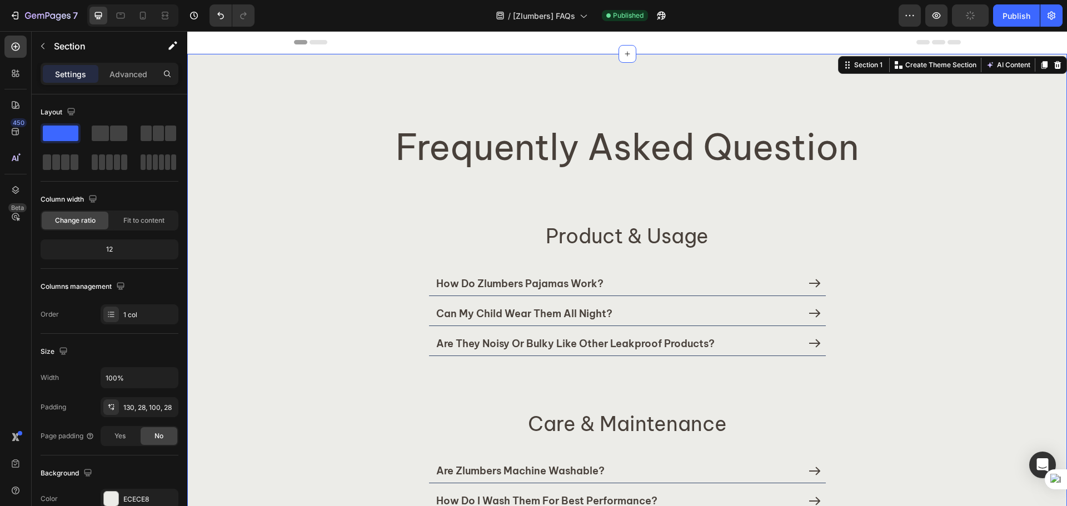
click at [137, 86] on div "Settings Advanced" at bounding box center [110, 79] width 156 height 32
click at [141, 78] on p "Advanced" at bounding box center [129, 74] width 38 height 12
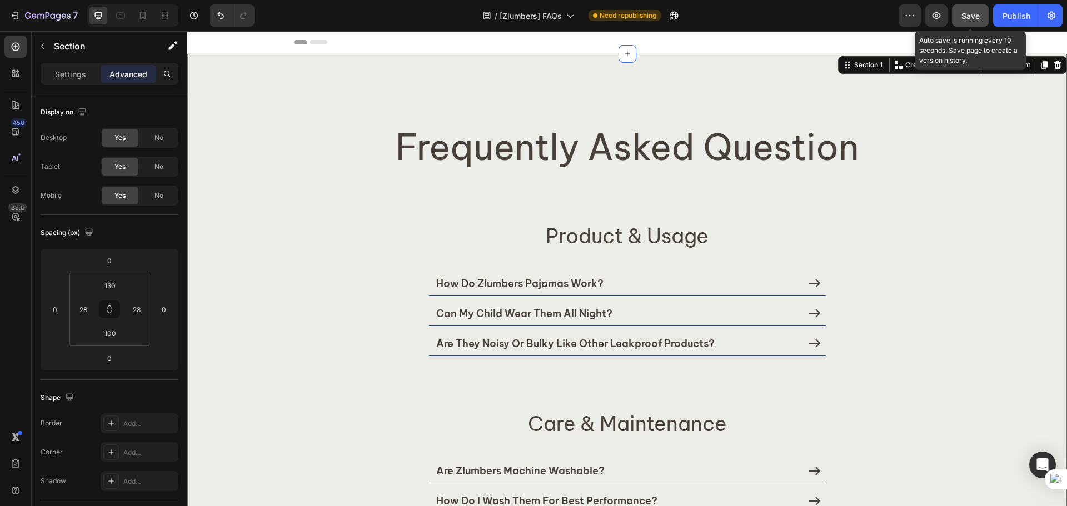
click at [973, 12] on span "Save" at bounding box center [971, 15] width 18 height 9
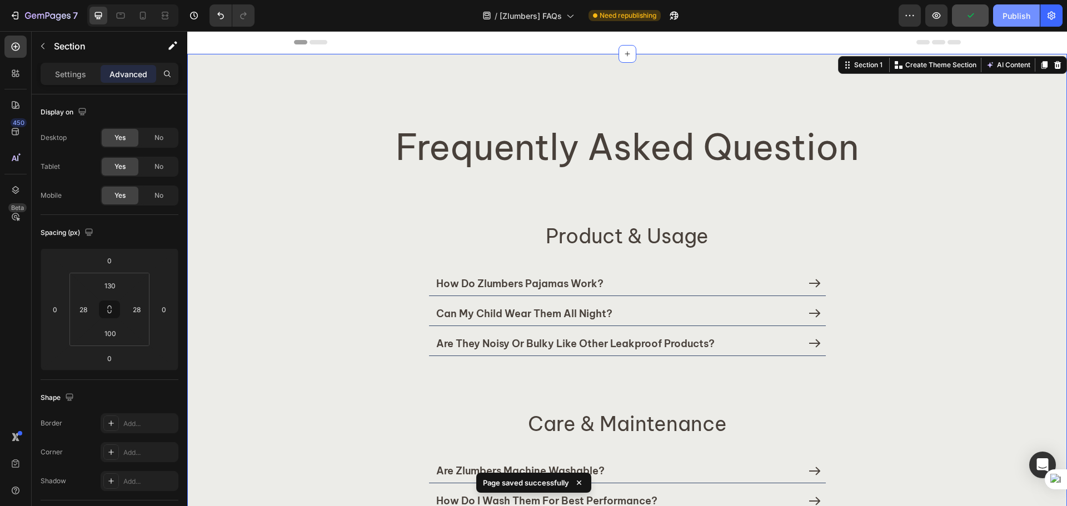
drag, startPoint x: 1018, startPoint y: 11, endPoint x: 1014, endPoint y: 20, distance: 9.7
click at [1019, 11] on div "Publish" at bounding box center [1017, 16] width 28 height 12
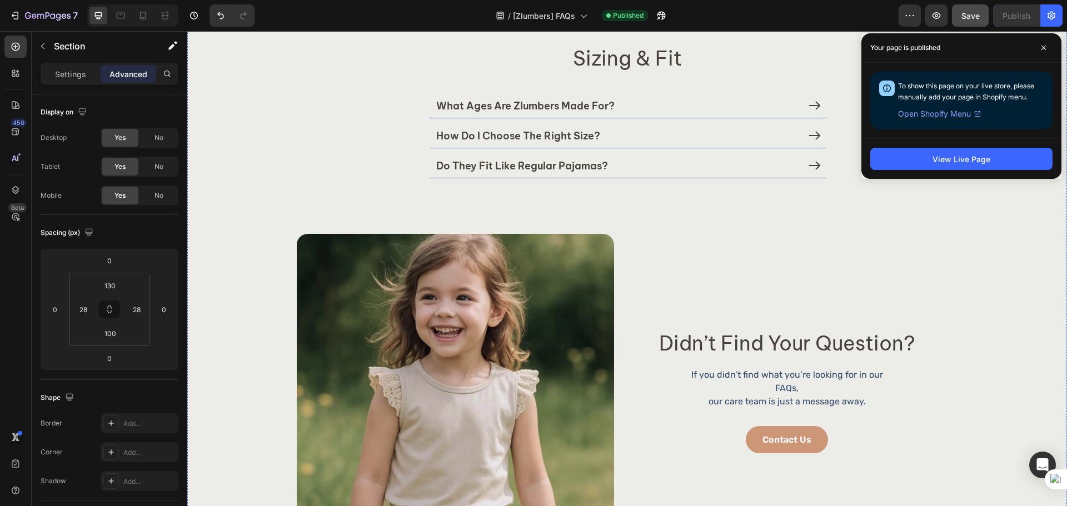
scroll to position [649, 0]
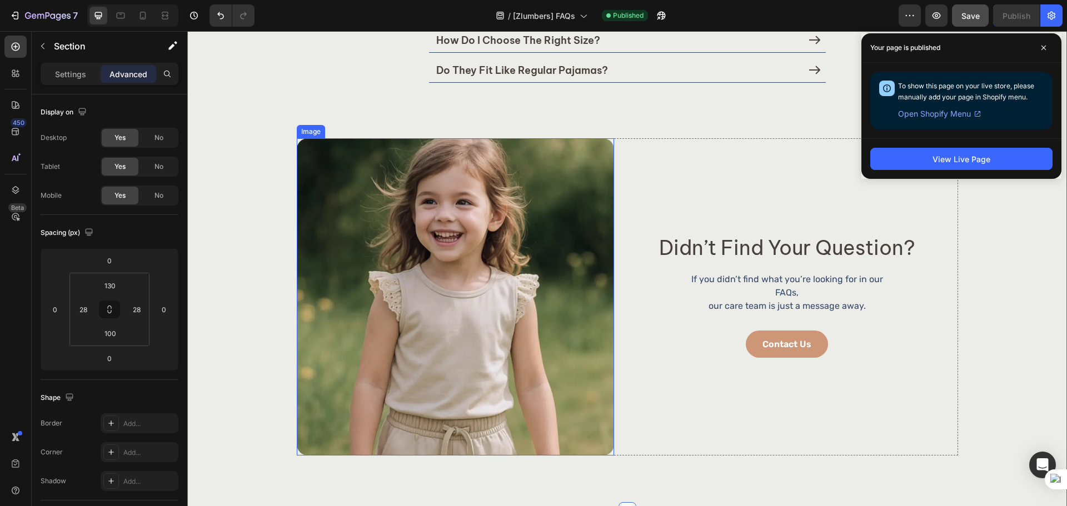
click at [490, 286] on img at bounding box center [455, 296] width 317 height 317
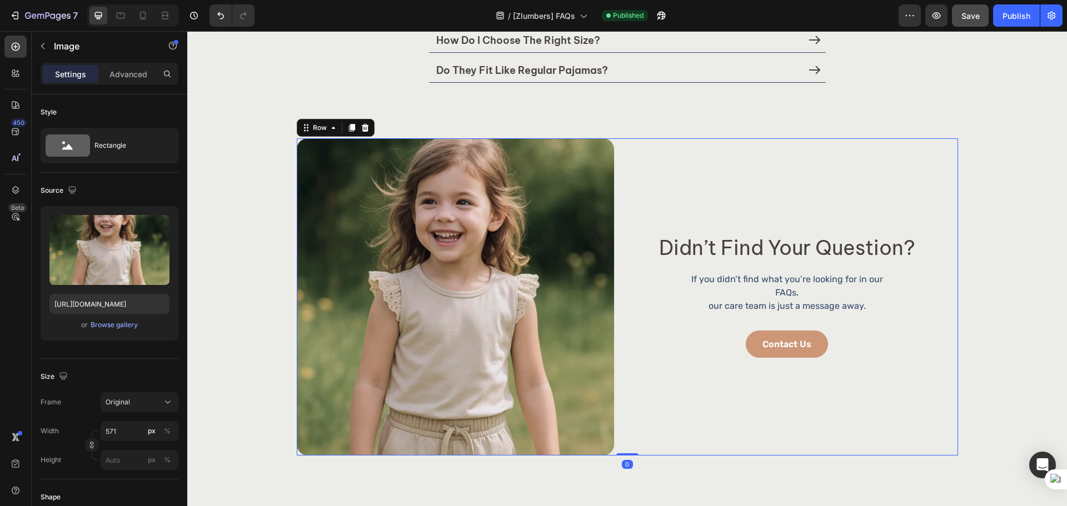
click at [688, 387] on div "didn’t find your question? Heading didn’t find your question? Heading If you di…" at bounding box center [787, 296] width 342 height 317
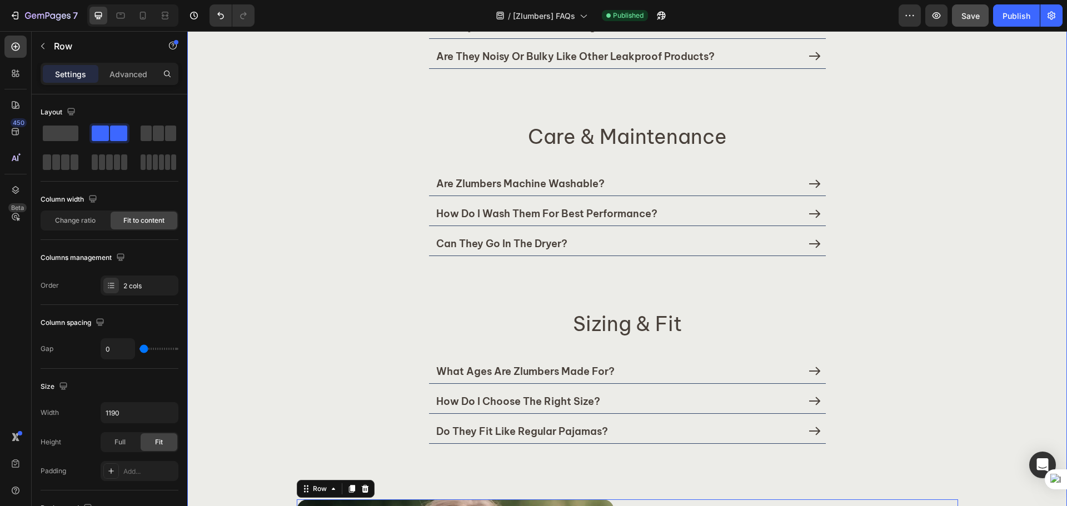
scroll to position [278, 0]
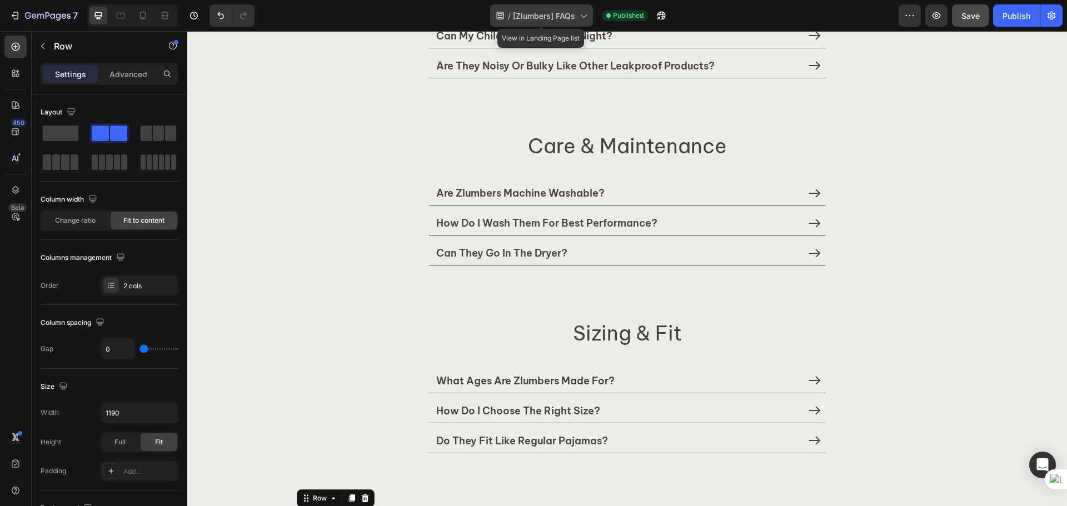
click at [564, 11] on span "[Zlumbers] FAQs" at bounding box center [544, 16] width 62 height 12
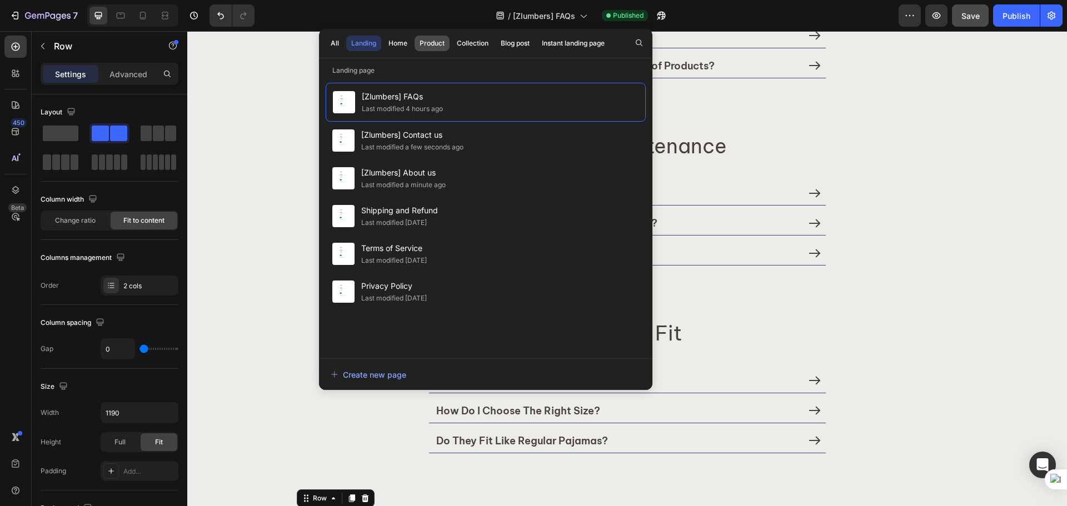
click at [439, 46] on div "Product" at bounding box center [432, 43] width 25 height 10
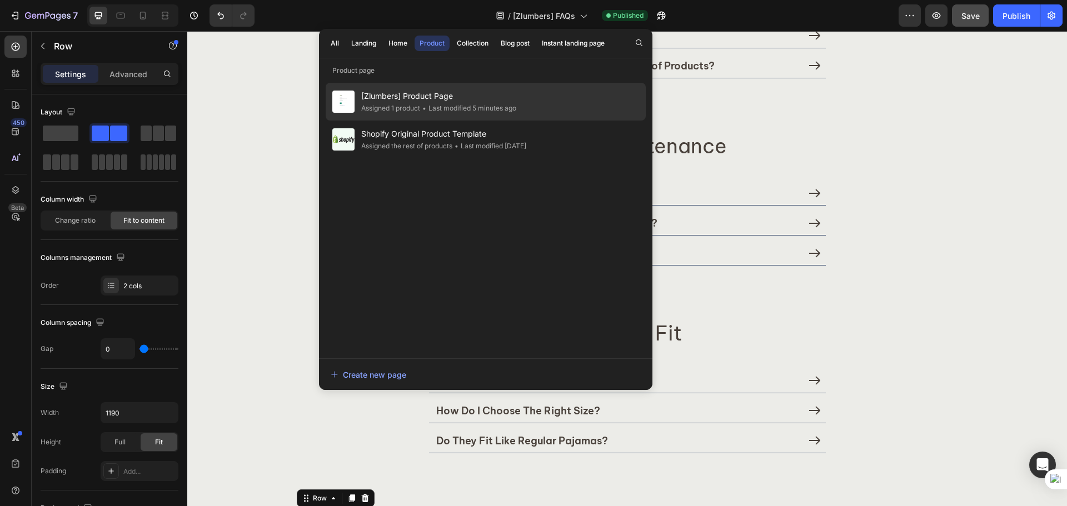
click at [487, 102] on span "[Zlumbers] Product Page" at bounding box center [438, 95] width 155 height 13
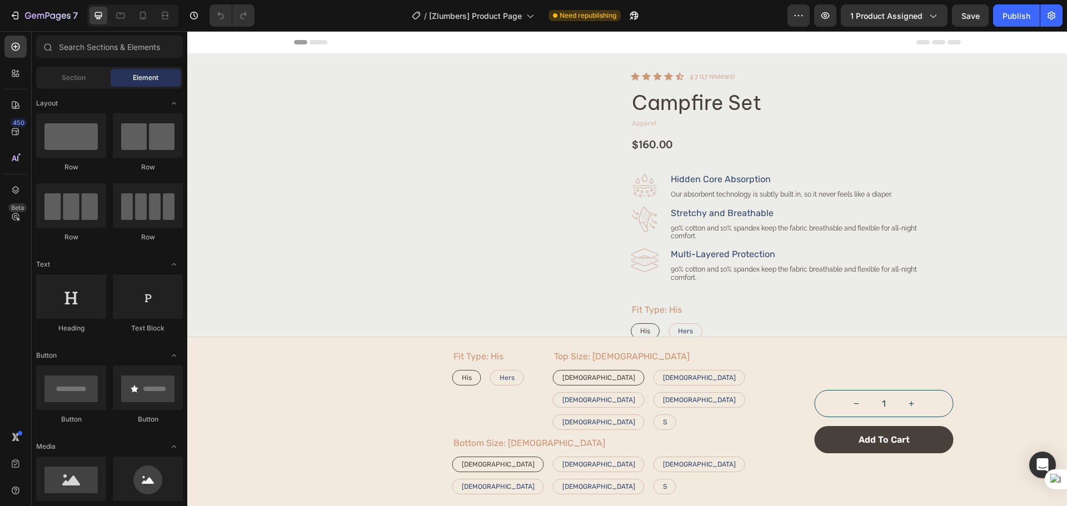
radio input "false"
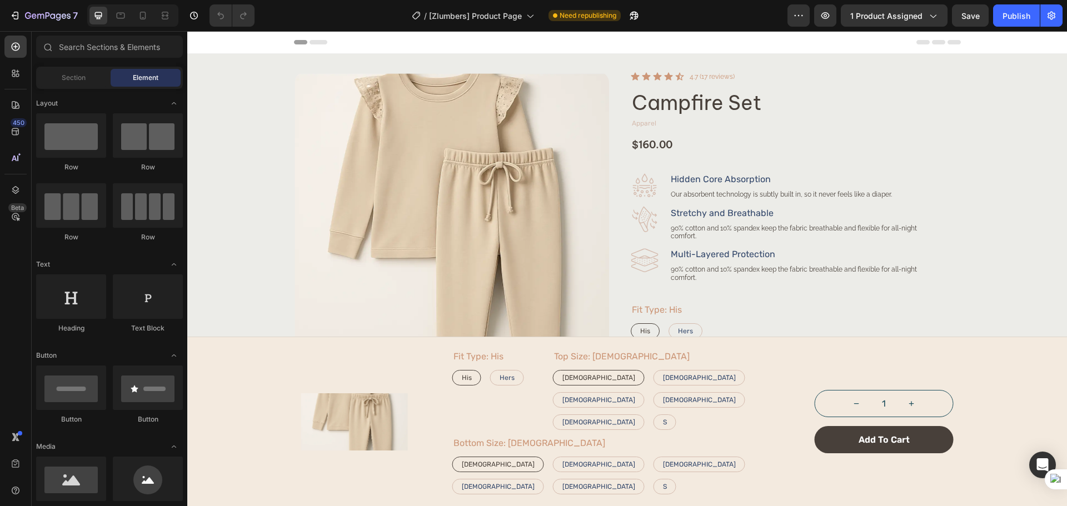
radio input "false"
click at [957, 22] on button "Save" at bounding box center [970, 15] width 37 height 22
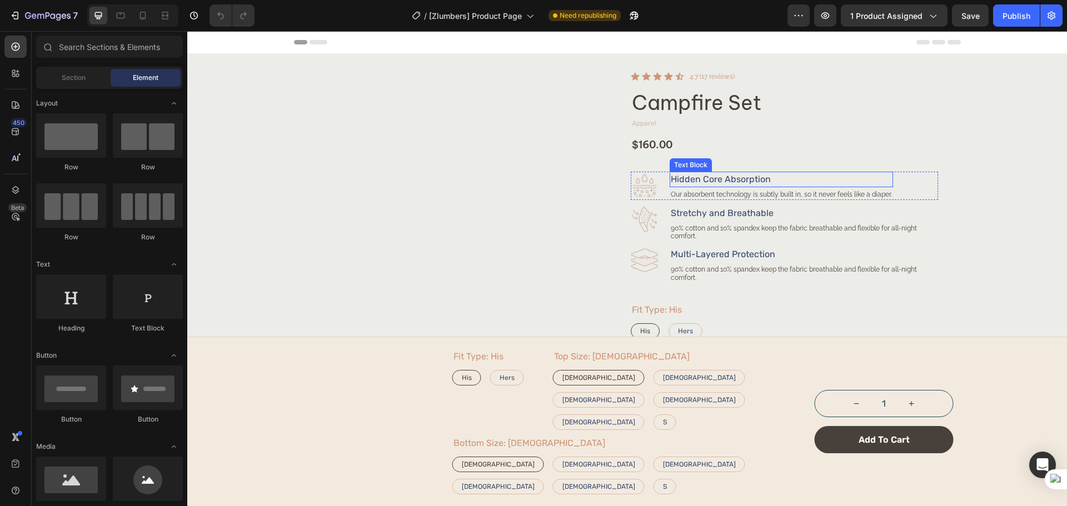
radio input "false"
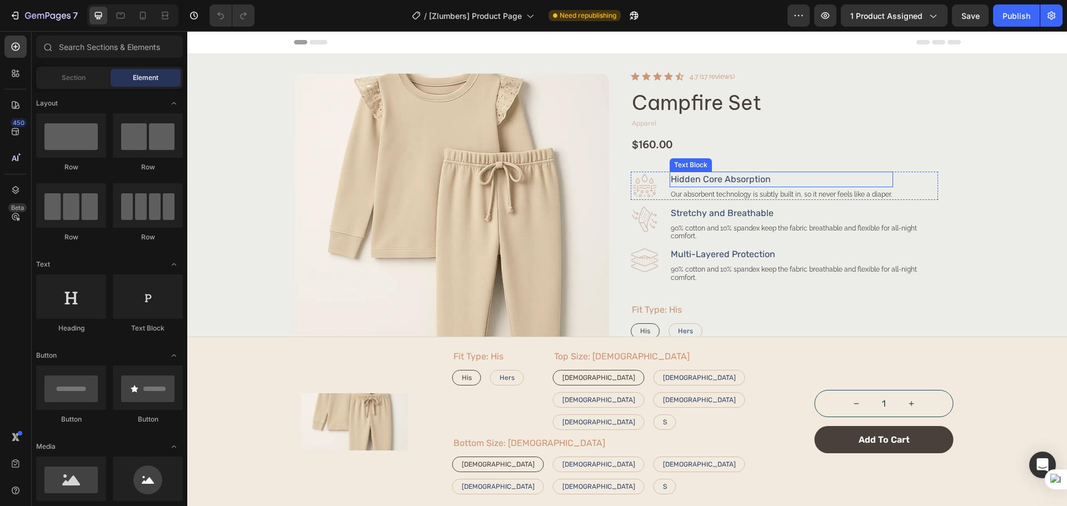
radio input "false"
click at [710, 106] on h2 "Campfire Set" at bounding box center [784, 103] width 307 height 25
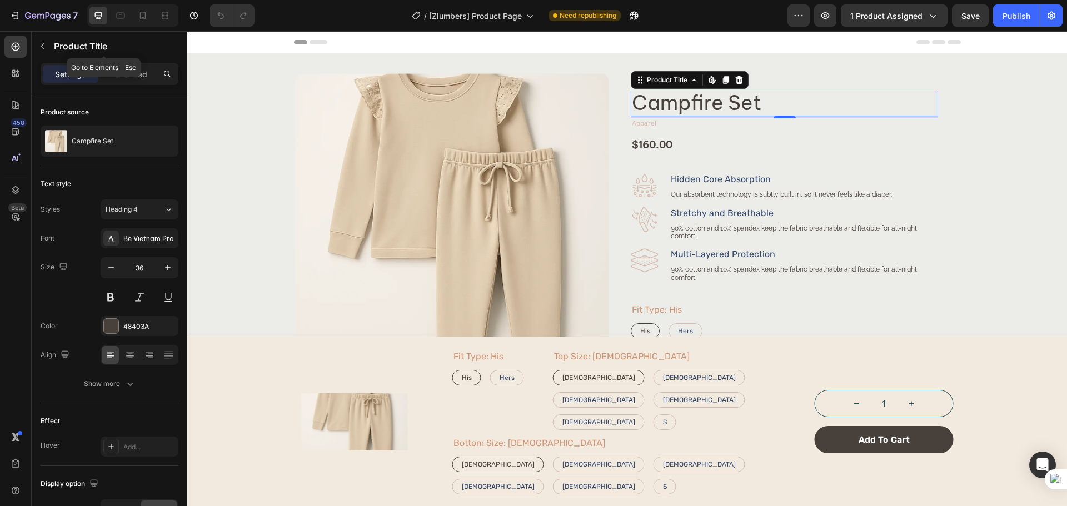
click at [123, 61] on div "Product Title" at bounding box center [104, 47] width 145 height 32
click at [131, 79] on p "Advanced" at bounding box center [129, 74] width 38 height 12
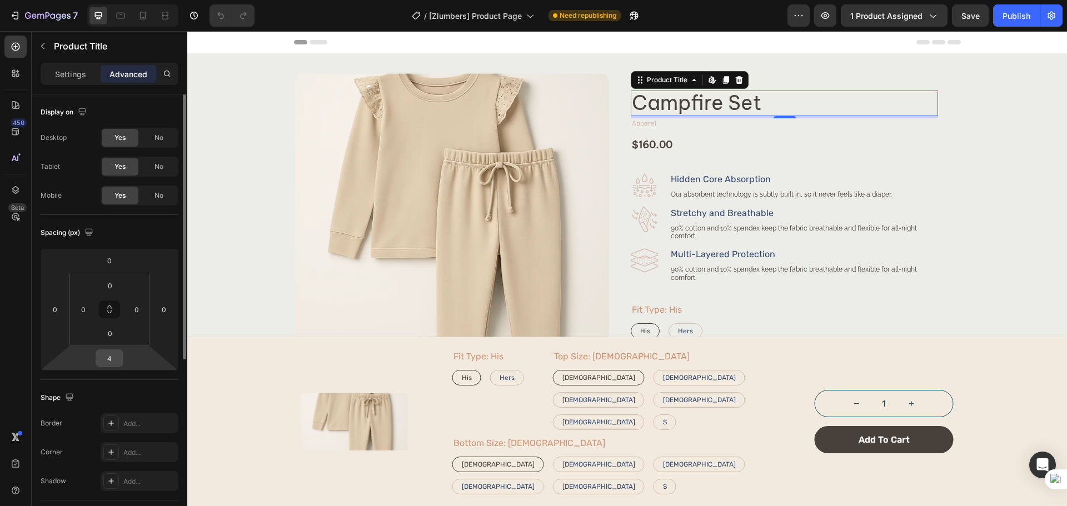
click at [101, 361] on input "4" at bounding box center [109, 358] width 22 height 17
type input "0"
click at [998, 148] on div "Product Images Icon Icon Icon Icon Icon Icon List 4.7 (17 reviews) Text Block R…" at bounding box center [627, 409] width 849 height 674
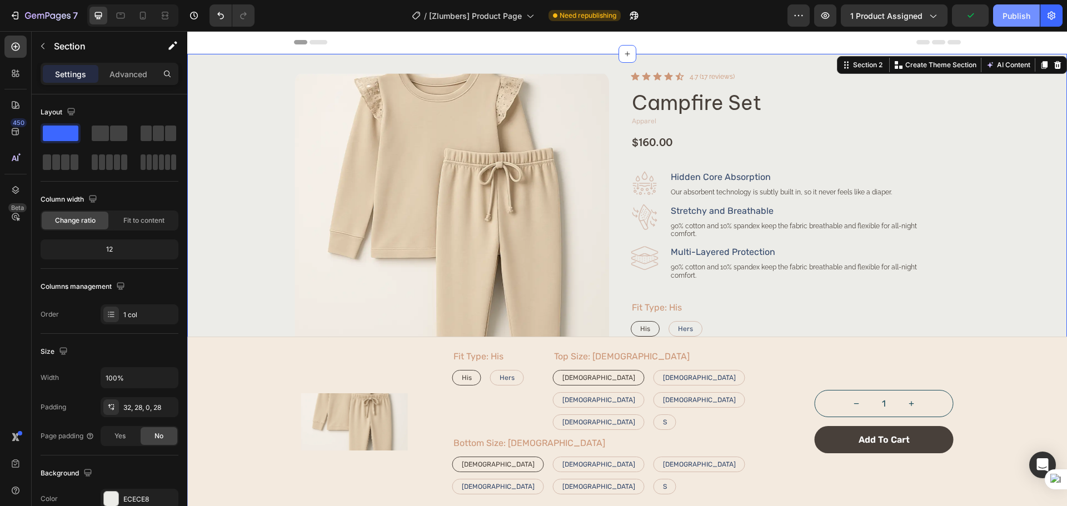
click at [1001, 18] on button "Publish" at bounding box center [1016, 15] width 47 height 22
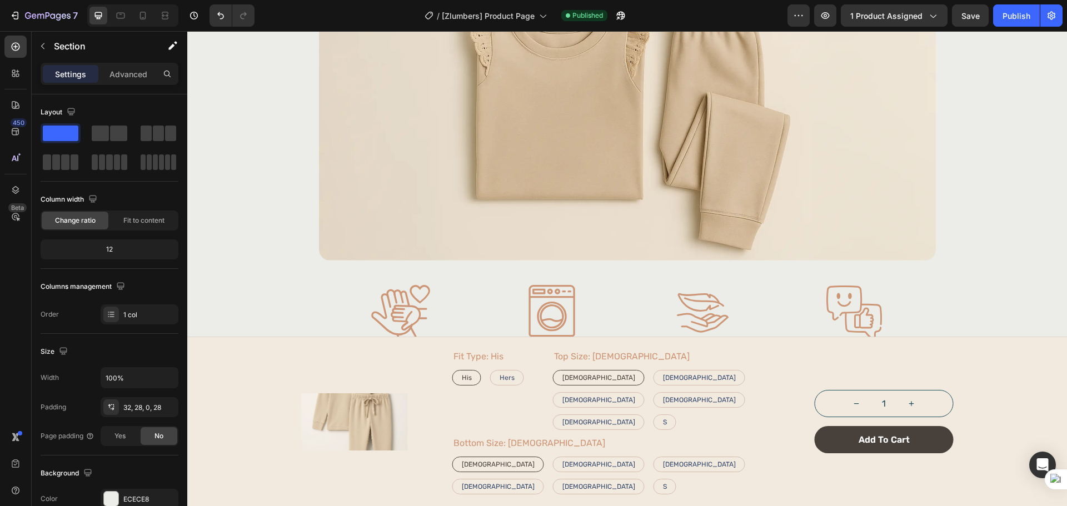
scroll to position [1019, 0]
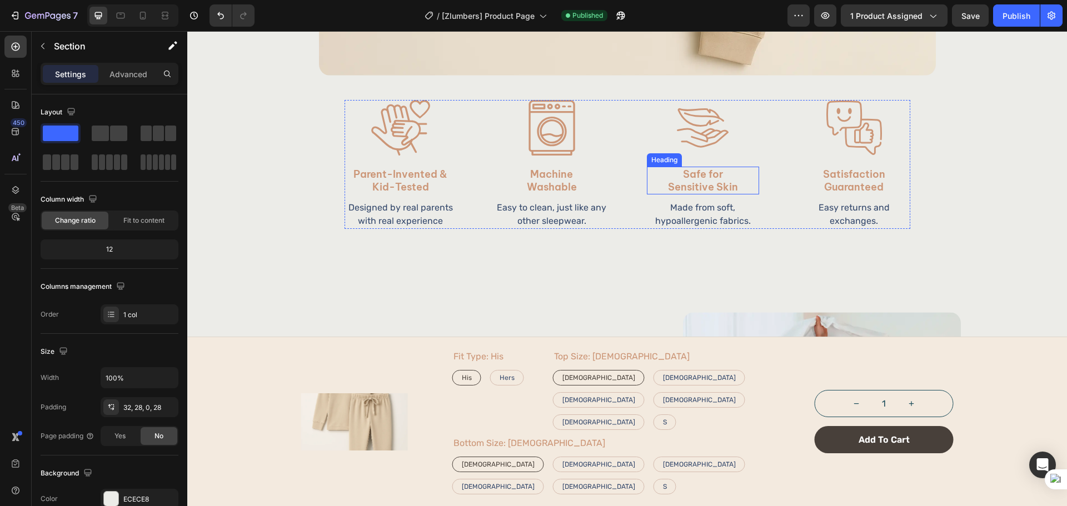
click at [731, 176] on h2 "Safe for Sensitive Skin" at bounding box center [703, 181] width 112 height 28
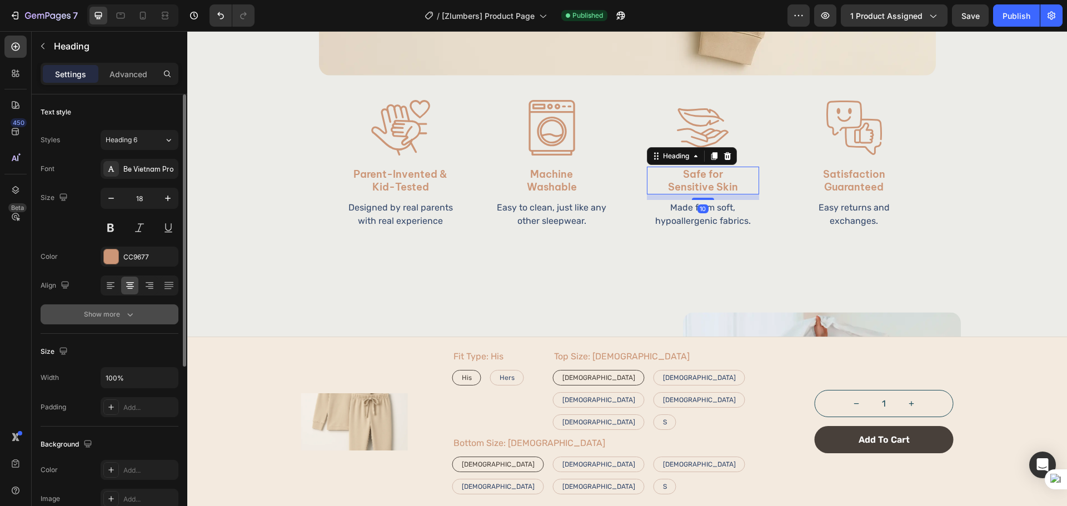
click at [126, 318] on icon "button" at bounding box center [130, 314] width 11 height 11
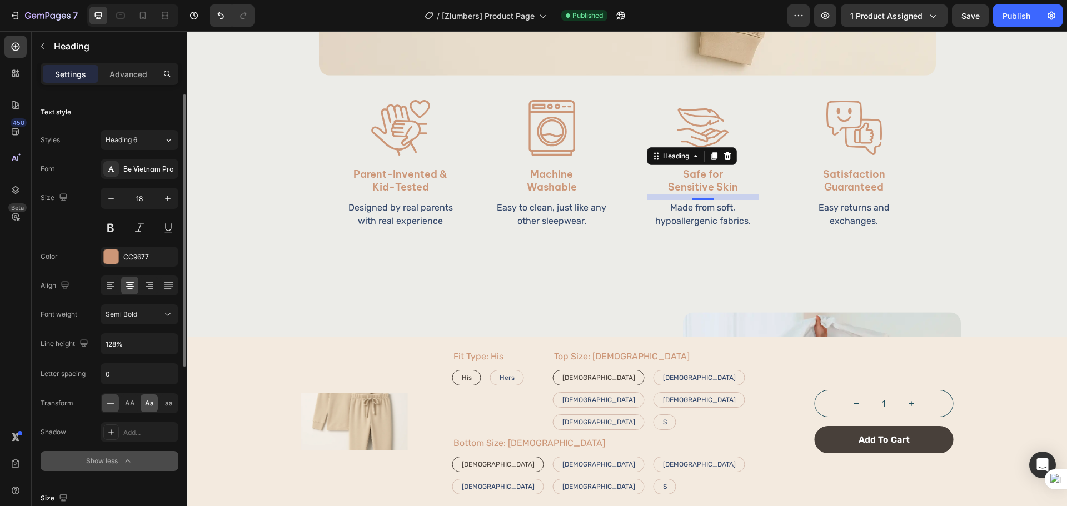
click at [146, 408] on span "Aa" at bounding box center [149, 404] width 9 height 10
click at [871, 168] on h2 "Satisfaction Guaranteed" at bounding box center [854, 181] width 112 height 28
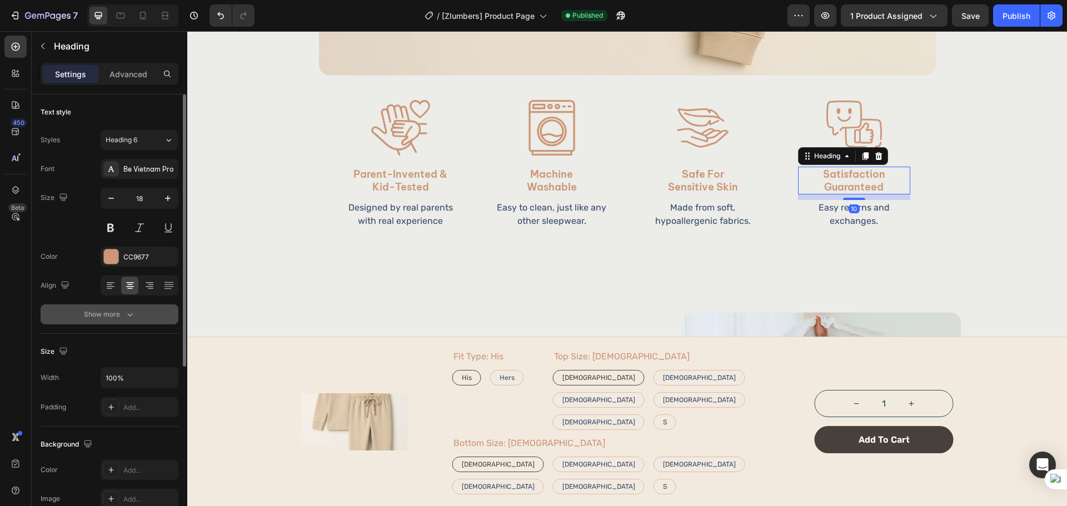
click at [123, 321] on button "Show more" at bounding box center [110, 315] width 138 height 20
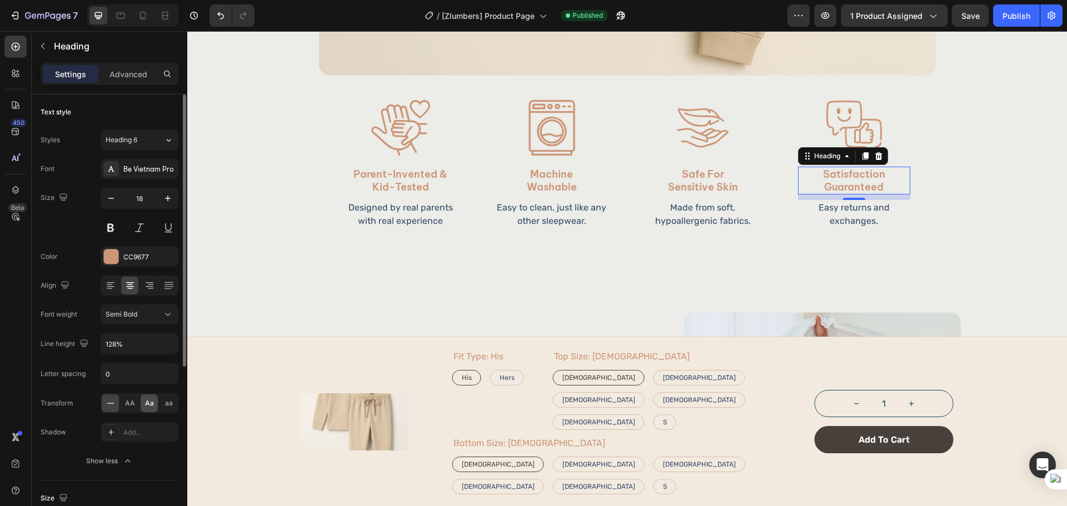
click at [152, 400] on span "Aa" at bounding box center [149, 404] width 9 height 10
click at [550, 178] on h2 "Machine Washable" at bounding box center [552, 181] width 112 height 28
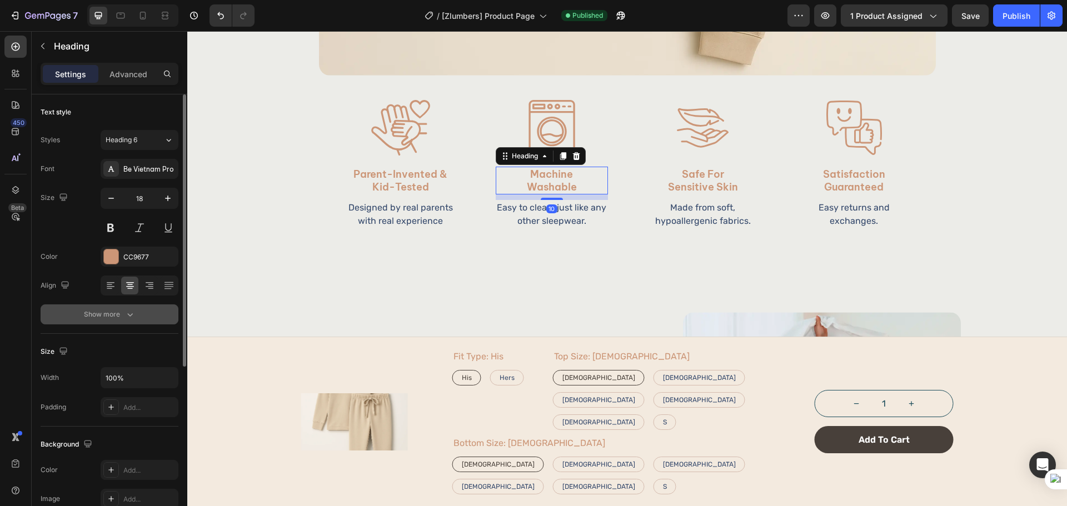
click at [133, 316] on icon "button" at bounding box center [130, 314] width 11 height 11
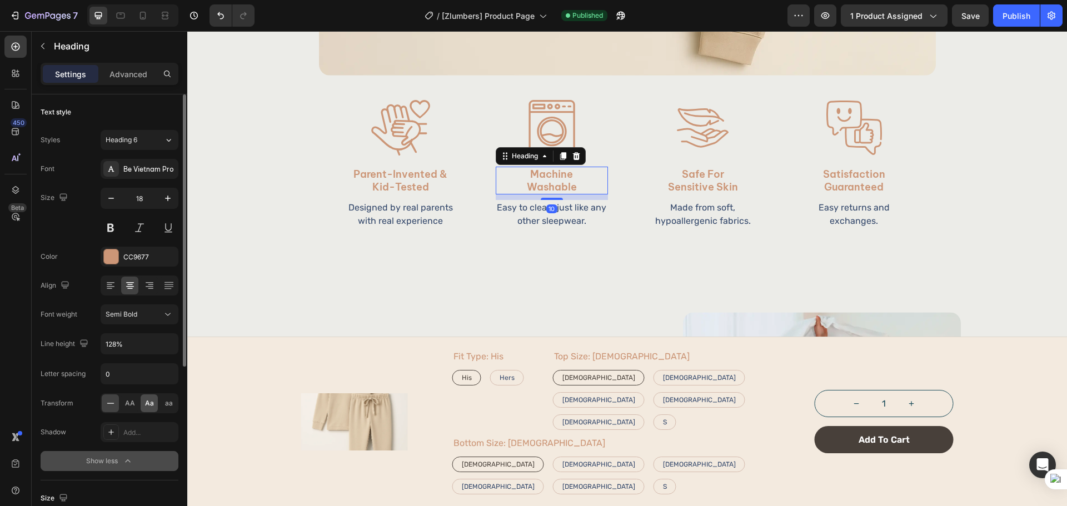
click at [148, 402] on span "Aa" at bounding box center [149, 404] width 9 height 10
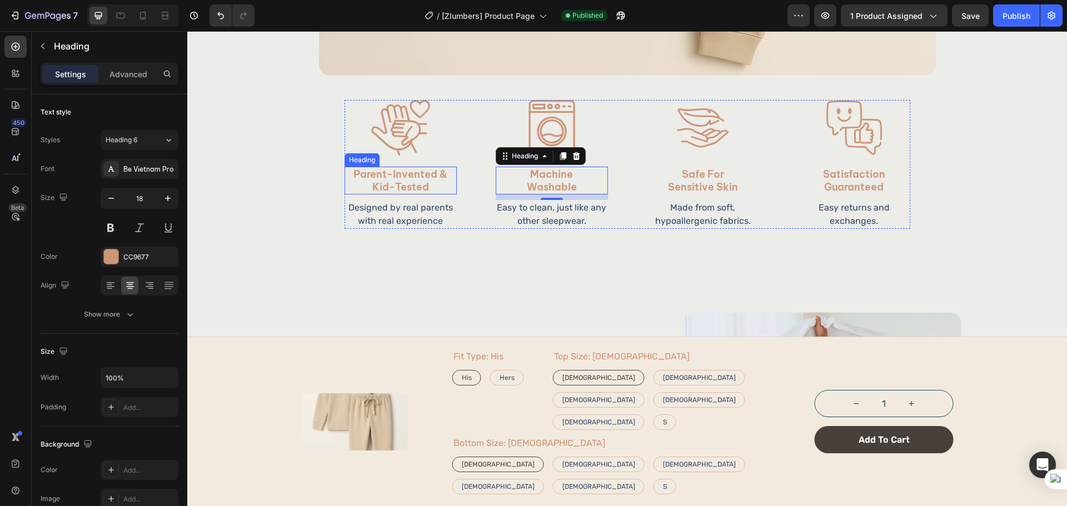
click at [417, 181] on h2 "Parent-Invented & Kid-Tested" at bounding box center [401, 181] width 112 height 28
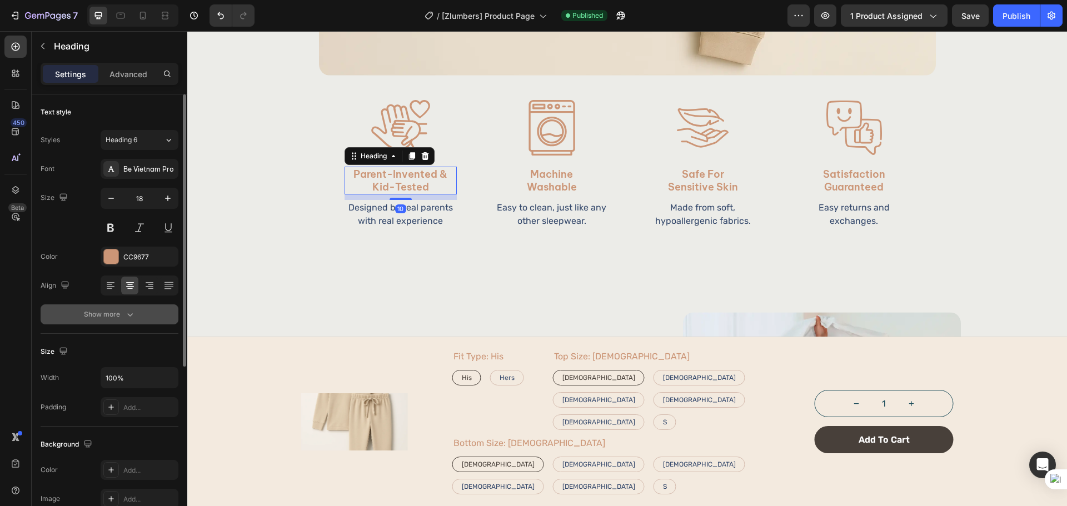
click at [139, 320] on button "Show more" at bounding box center [110, 315] width 138 height 20
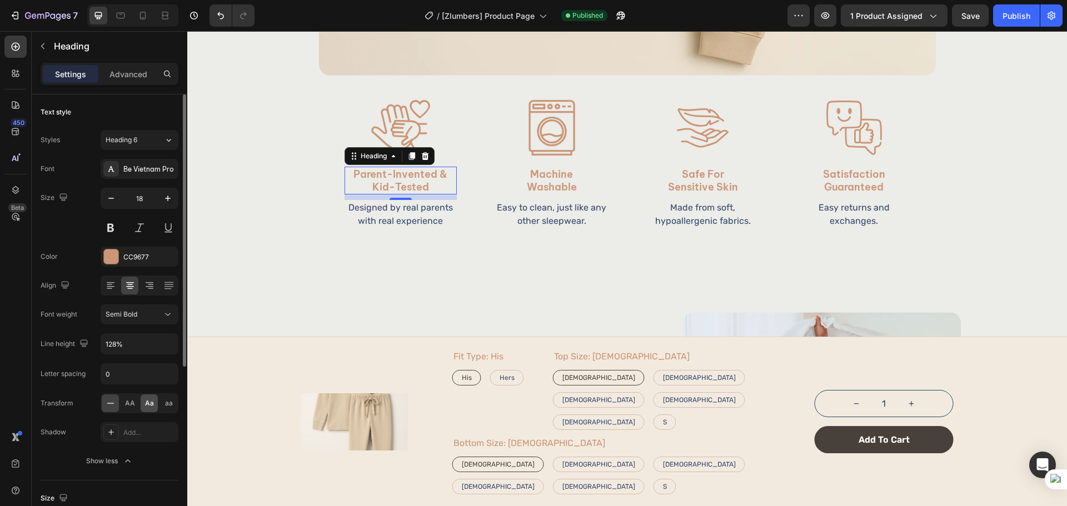
click at [152, 405] on span "Aa" at bounding box center [149, 404] width 9 height 10
click at [17, 376] on div "450 Beta" at bounding box center [15, 231] width 22 height 391
click at [1026, 24] on button "Publish" at bounding box center [1016, 15] width 47 height 22
